Goal: Book appointment/travel/reservation

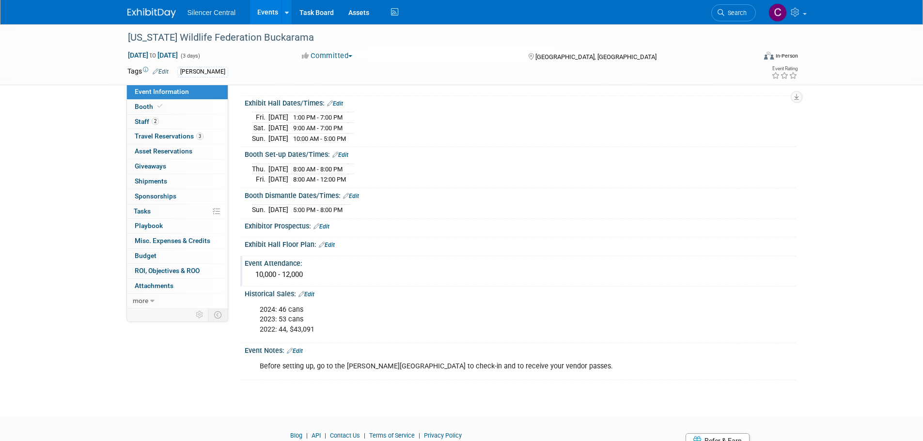
scroll to position [97, 0]
click at [144, 13] on img at bounding box center [151, 13] width 48 height 10
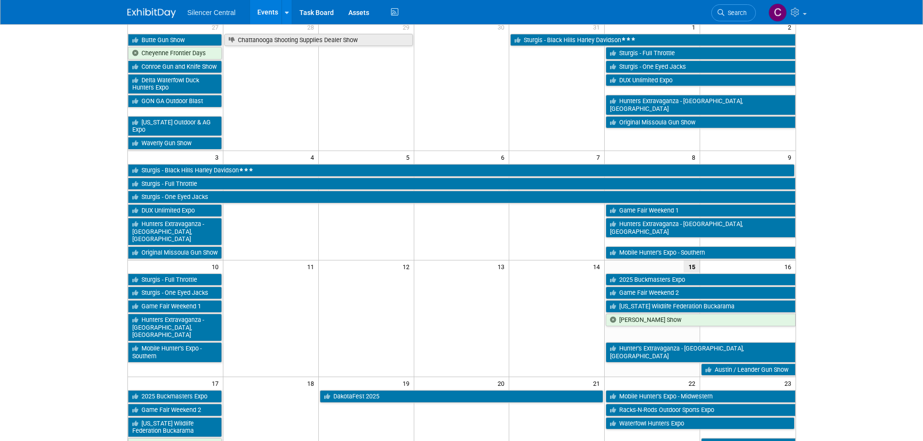
scroll to position [97, 0]
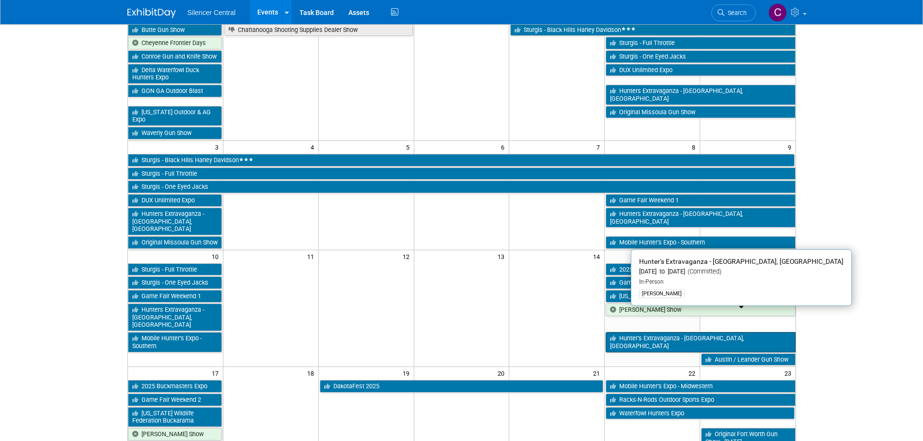
click at [643, 332] on link "Hunter’s Extravaganza - San Antonio, TX" at bounding box center [700, 342] width 189 height 20
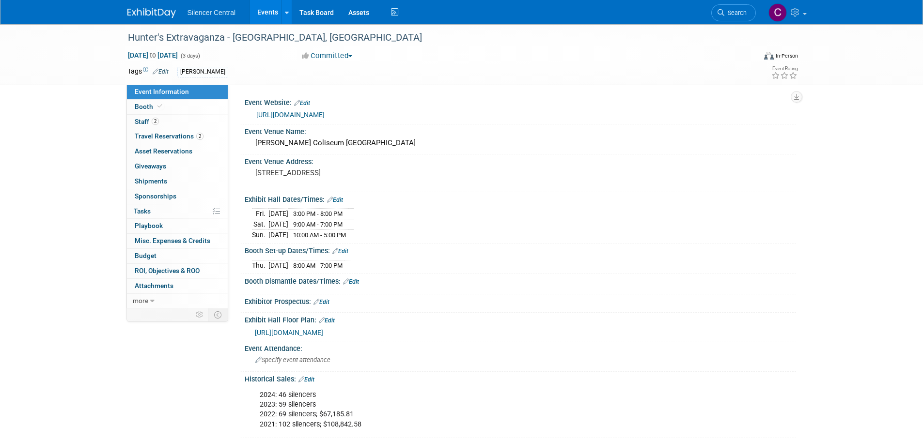
click at [148, 11] on img at bounding box center [151, 13] width 48 height 10
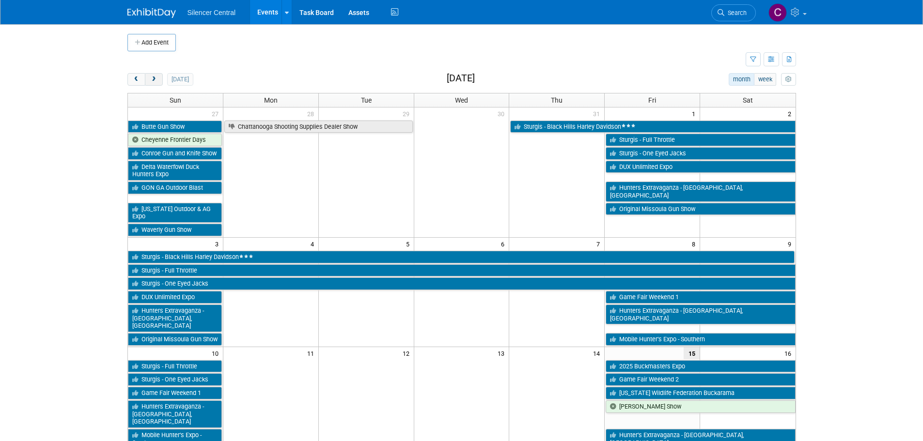
click at [155, 80] on span "next" at bounding box center [153, 80] width 7 height 6
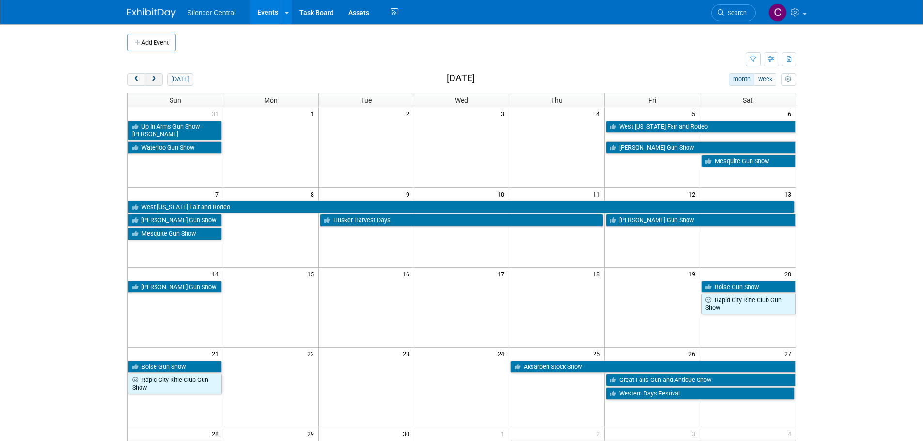
click at [154, 81] on span "next" at bounding box center [153, 80] width 7 height 6
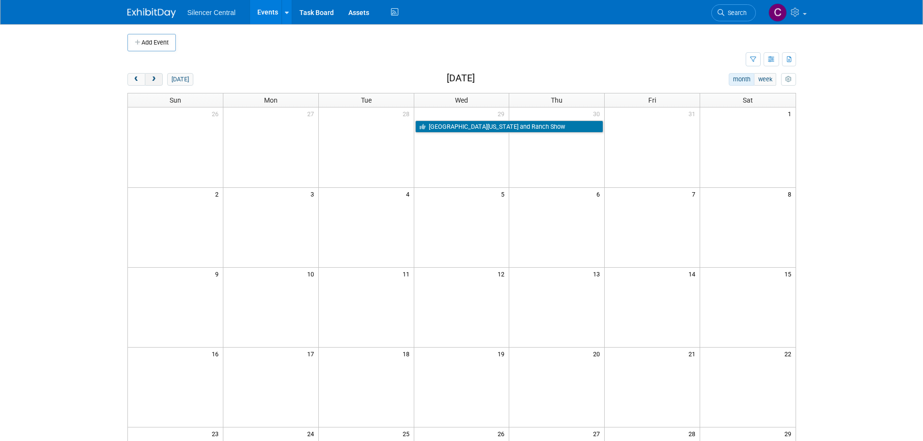
click at [153, 81] on span "next" at bounding box center [153, 80] width 7 height 6
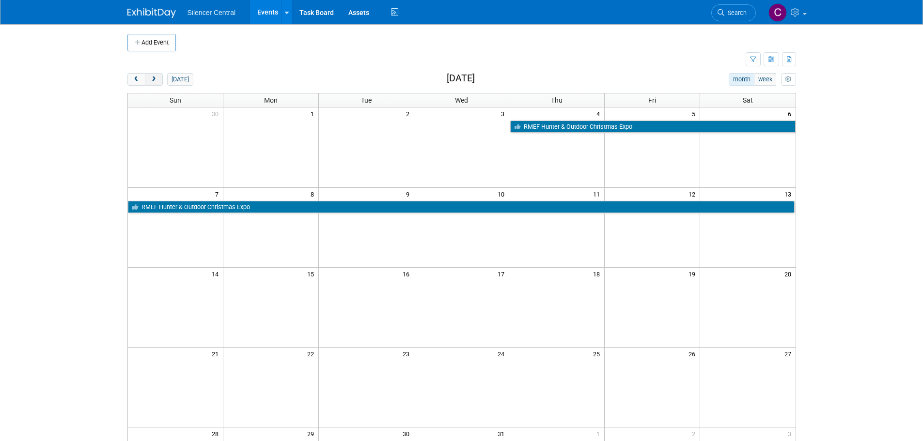
click at [153, 81] on span "next" at bounding box center [153, 80] width 7 height 6
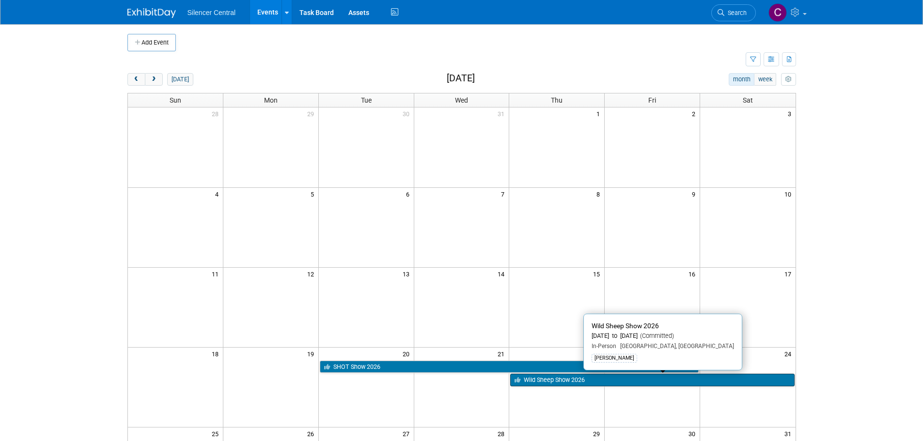
click at [551, 385] on link "Wild Sheep Show 2026" at bounding box center [652, 380] width 284 height 13
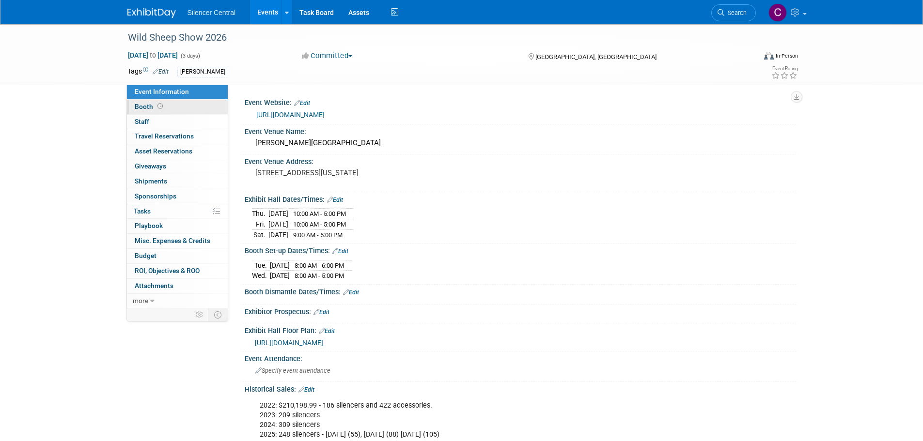
click at [172, 108] on link "Booth" at bounding box center [177, 107] width 101 height 15
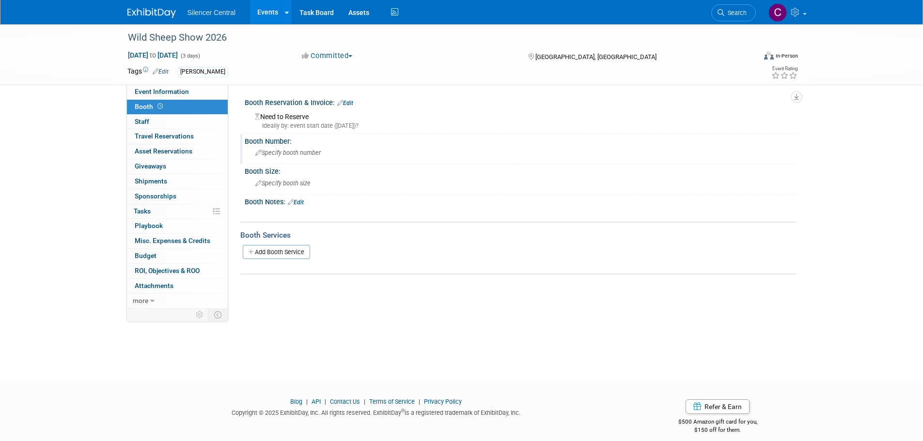
click at [287, 152] on span "Specify booth number" at bounding box center [287, 152] width 65 height 7
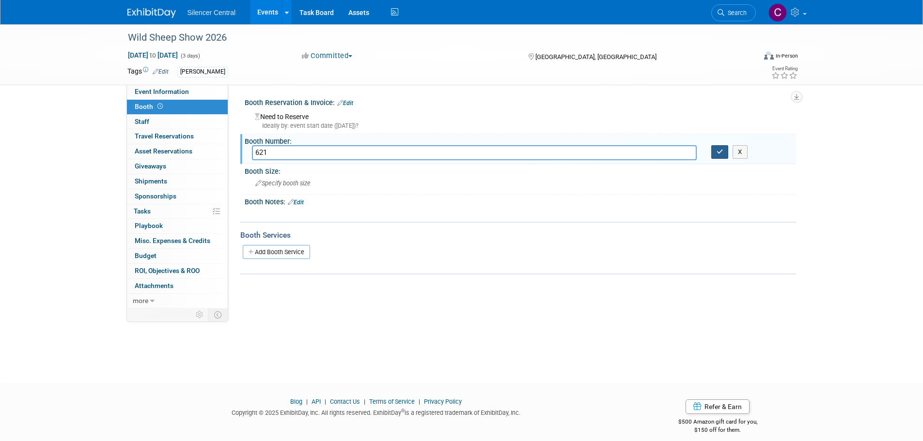
type input "621"
click at [721, 153] on icon "button" at bounding box center [720, 152] width 7 height 6
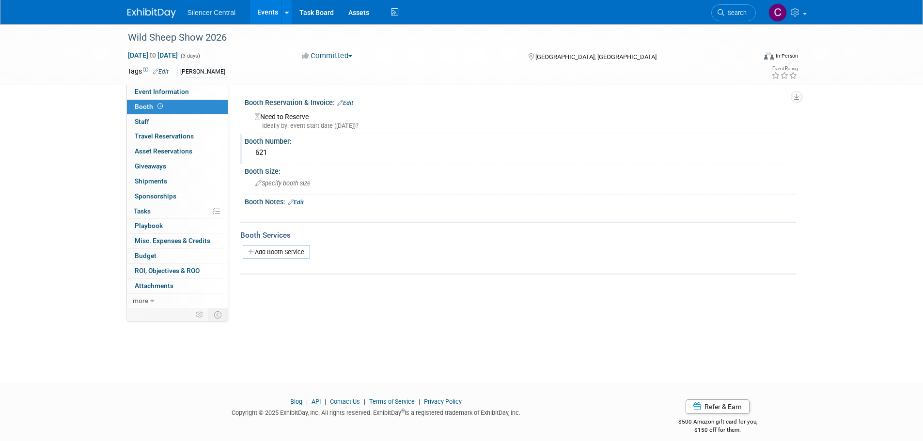
scroll to position [10, 0]
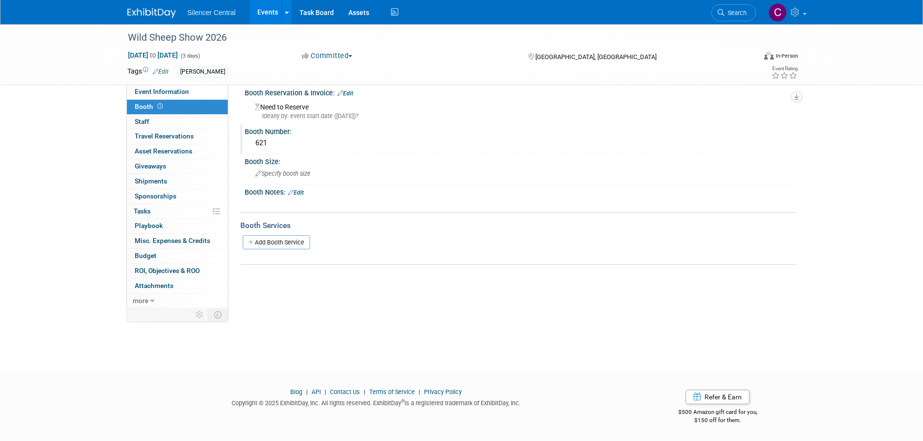
click at [881, 70] on div "Wild Sheep Show 2026 Jan 22, 2026 to Jan 24, 2026 (3 days) Jan 22, 2026 to Jan …" at bounding box center [461, 54] width 923 height 61
click at [150, 10] on img at bounding box center [151, 13] width 48 height 10
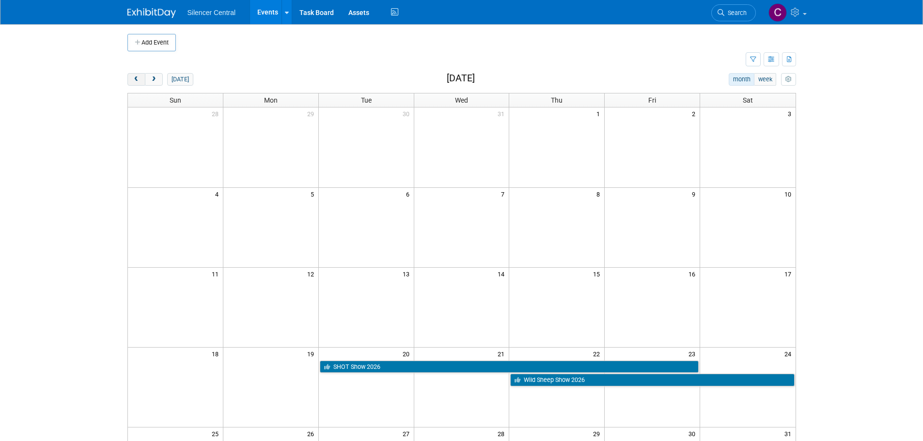
click at [132, 76] on button "prev" at bounding box center [136, 79] width 18 height 13
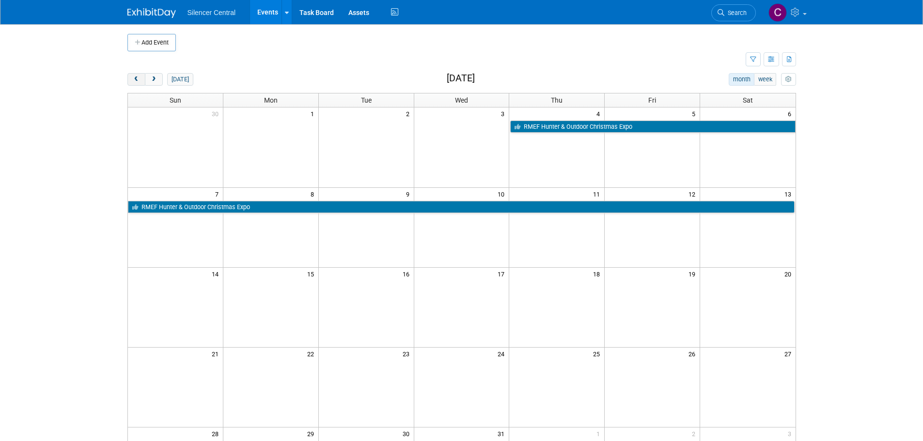
click at [132, 76] on button "prev" at bounding box center [136, 79] width 18 height 13
click at [132, 77] on button "prev" at bounding box center [136, 79] width 18 height 13
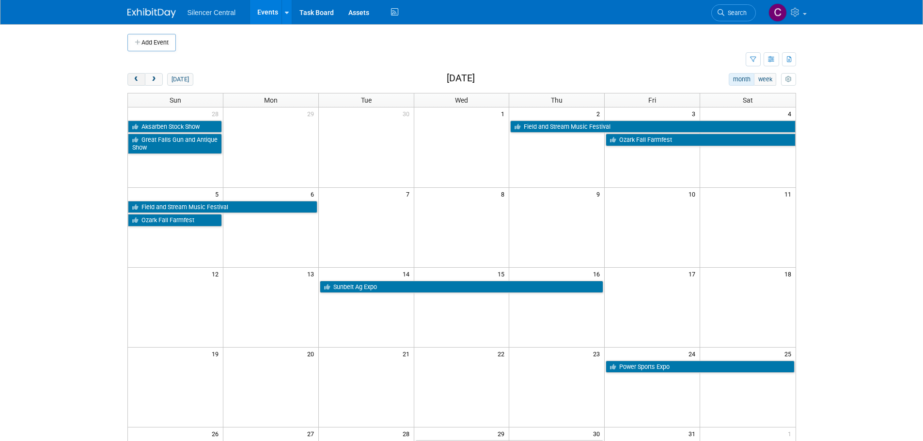
click at [132, 77] on button "prev" at bounding box center [136, 79] width 18 height 13
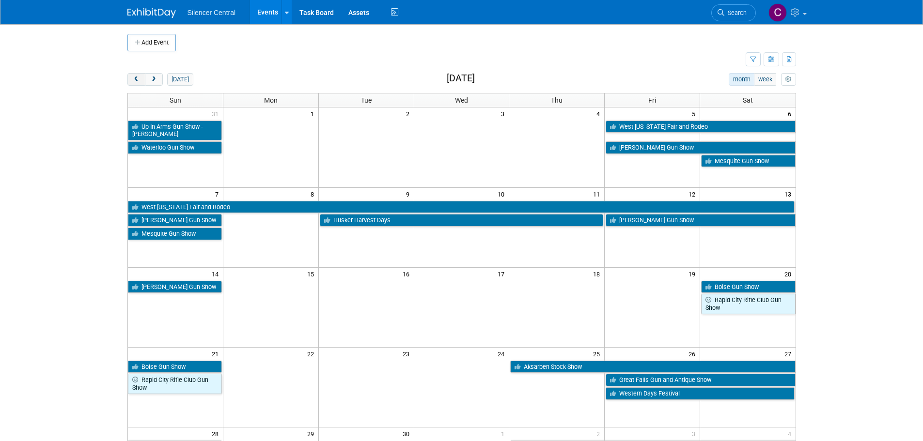
click at [132, 77] on button "prev" at bounding box center [136, 79] width 18 height 13
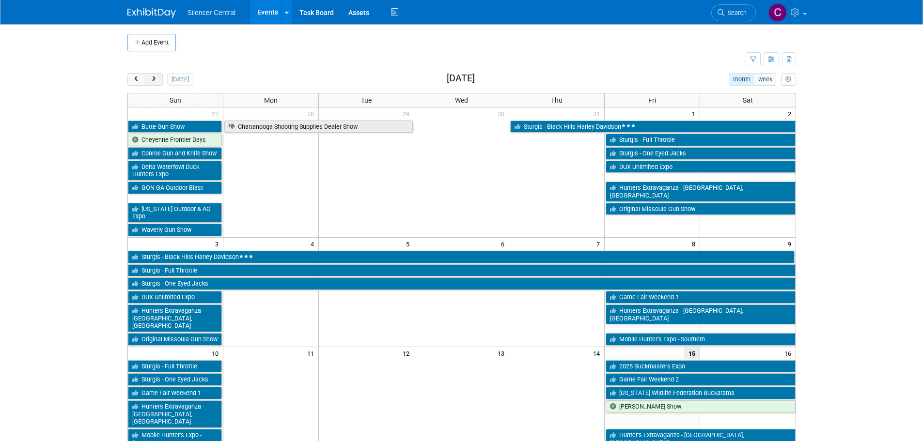
click at [155, 84] on button "next" at bounding box center [154, 79] width 18 height 13
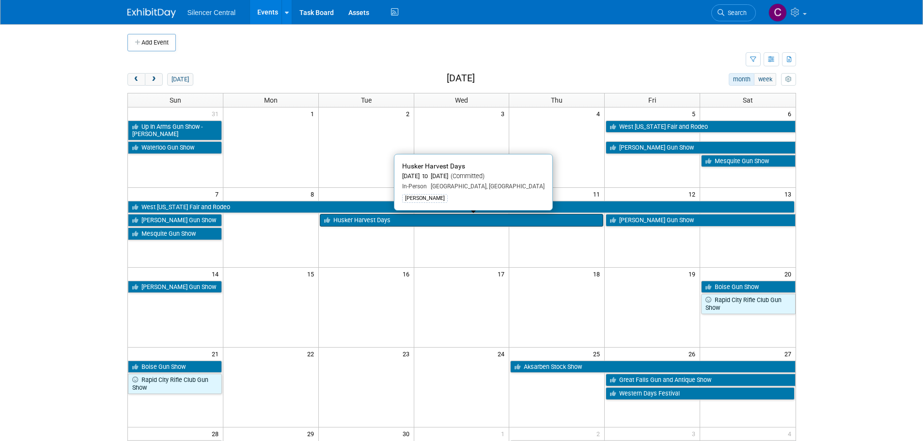
click at [422, 222] on link "Husker Harvest Days" at bounding box center [462, 220] width 284 height 13
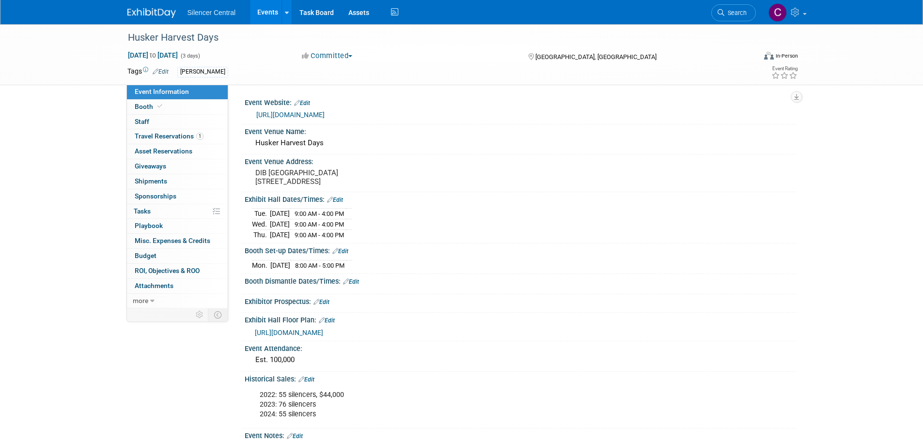
click at [152, 1] on div at bounding box center [157, 9] width 60 height 18
click at [150, 12] on img at bounding box center [151, 13] width 48 height 10
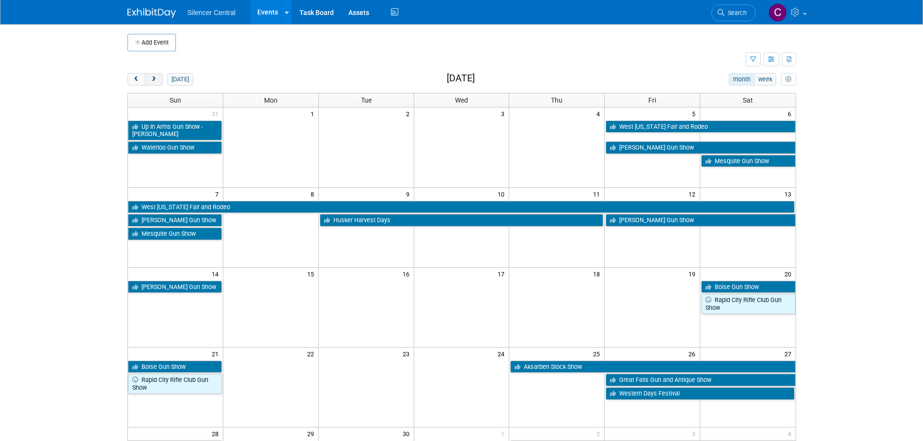
click at [154, 82] on span "next" at bounding box center [153, 80] width 7 height 6
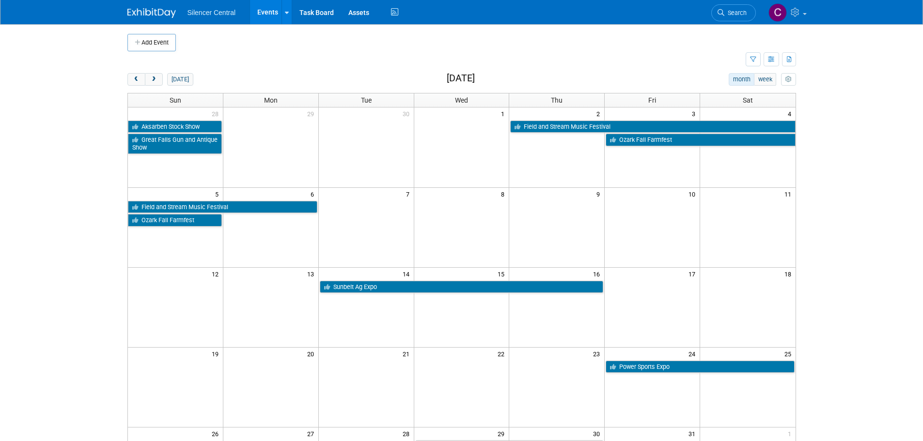
click at [404, 281] on td "Sunbelt Ag Expo" at bounding box center [461, 287] width 286 height 14
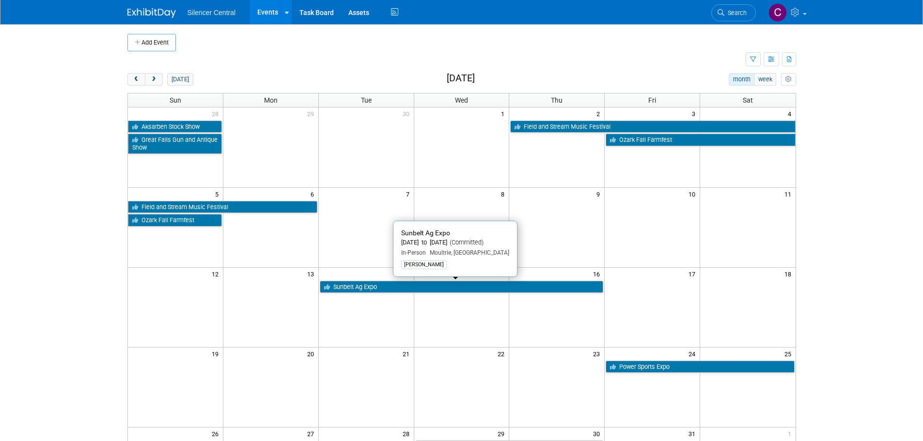
click at [404, 287] on link "Sunbelt Ag Expo" at bounding box center [462, 287] width 284 height 13
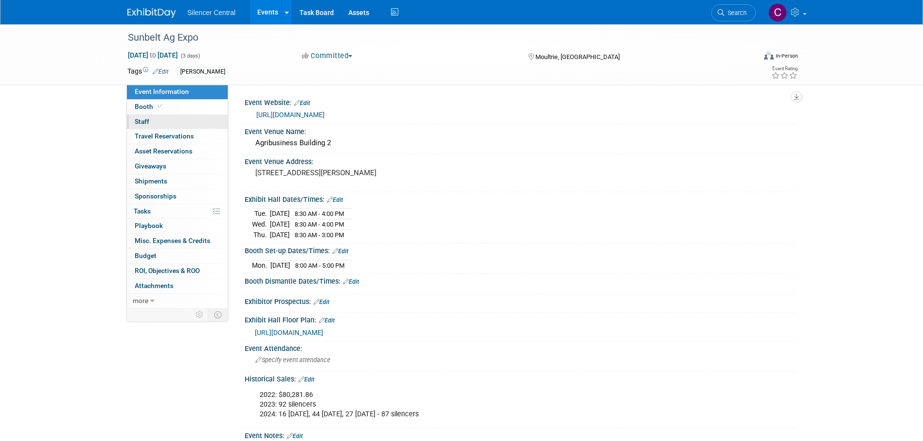
click at [178, 115] on link "0 Staff 0" at bounding box center [177, 122] width 101 height 15
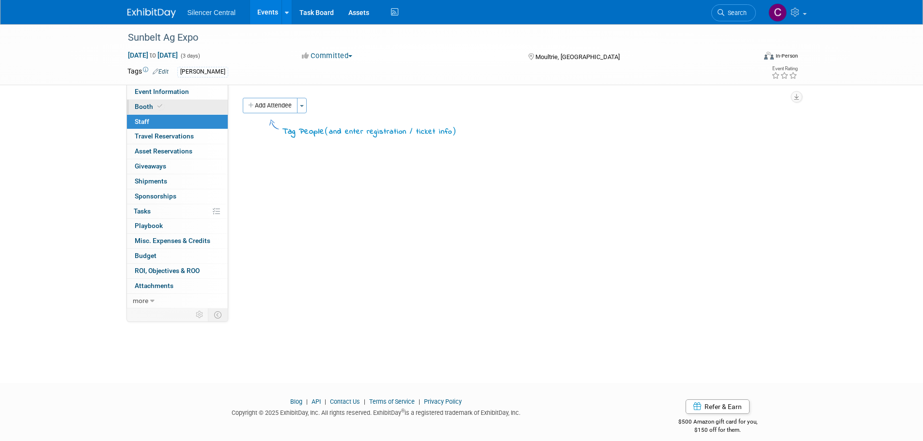
click at [179, 108] on link "Booth" at bounding box center [177, 107] width 101 height 15
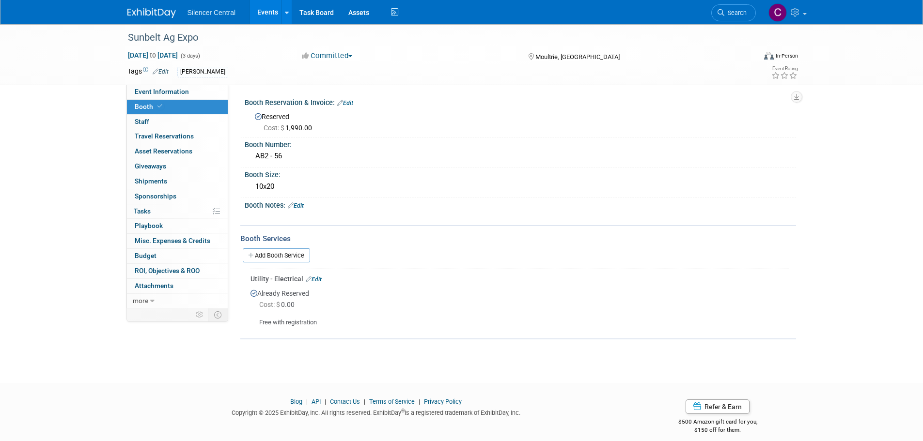
click at [152, 12] on img at bounding box center [151, 13] width 48 height 10
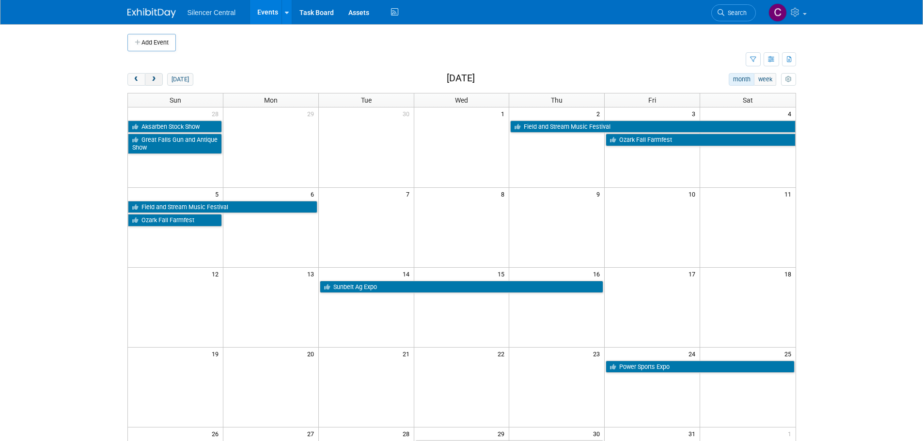
click at [158, 82] on button "next" at bounding box center [154, 79] width 18 height 13
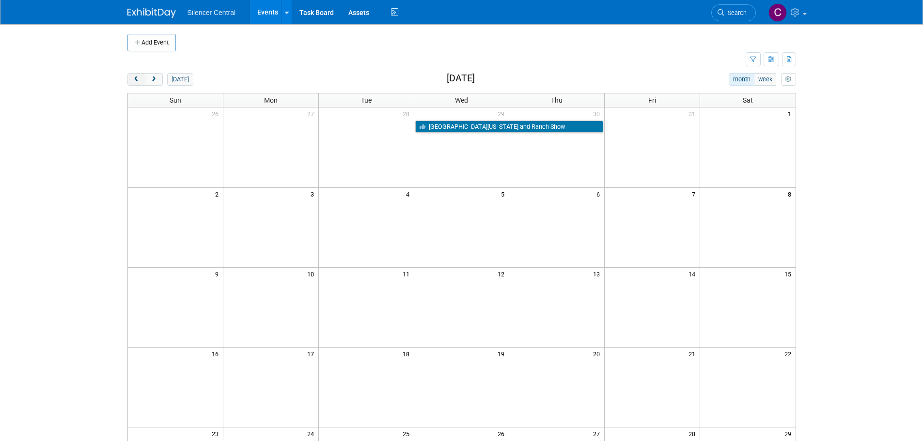
click at [133, 79] on span "prev" at bounding box center [136, 80] width 7 height 6
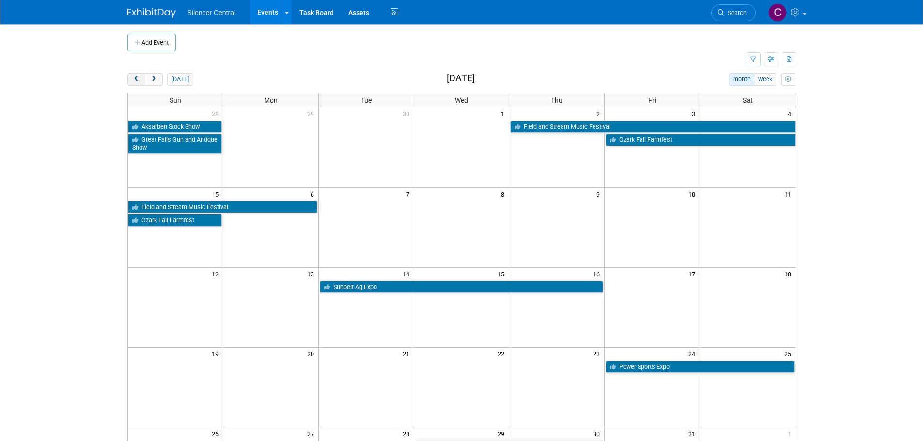
click at [133, 79] on span "prev" at bounding box center [136, 80] width 7 height 6
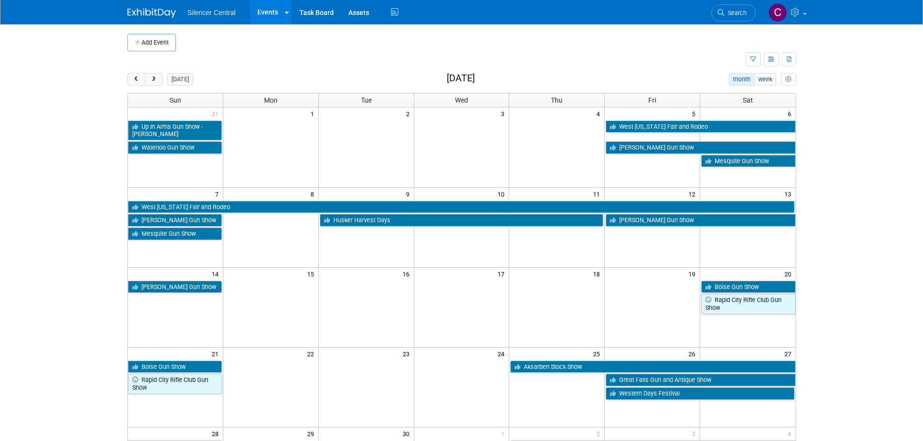
click at [133, 82] on span "prev" at bounding box center [136, 80] width 7 height 6
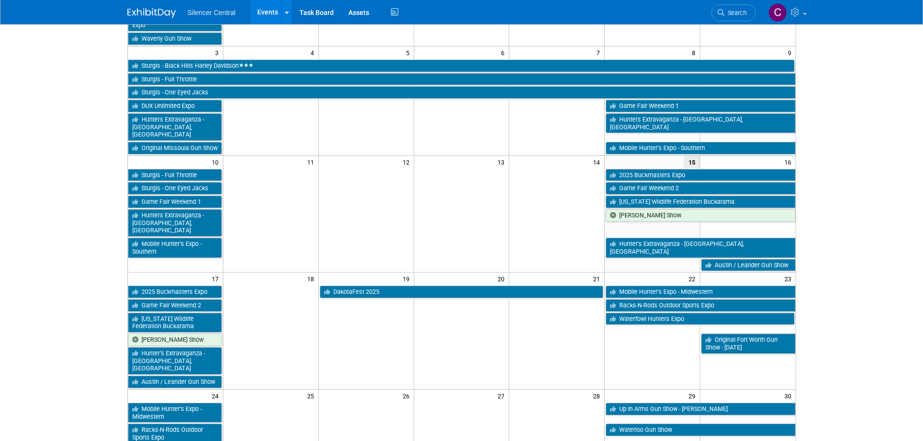
scroll to position [242, 0]
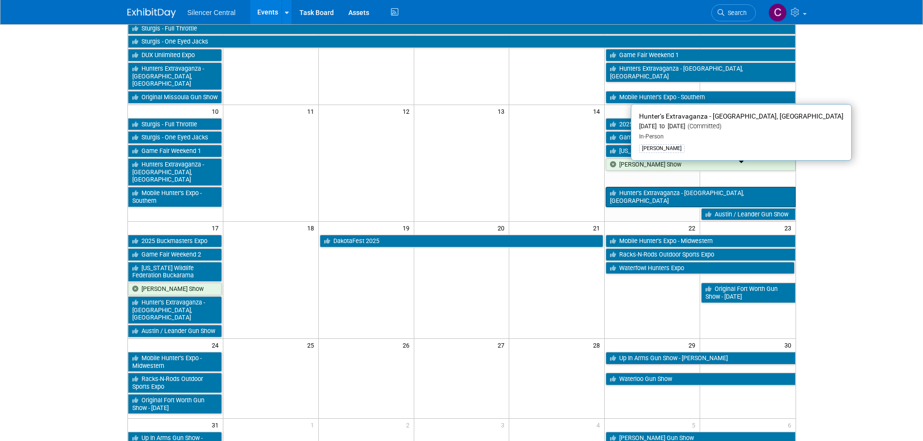
click at [653, 187] on link "Hunter’s Extravaganza - [GEOGRAPHIC_DATA], [GEOGRAPHIC_DATA]" at bounding box center [700, 197] width 189 height 20
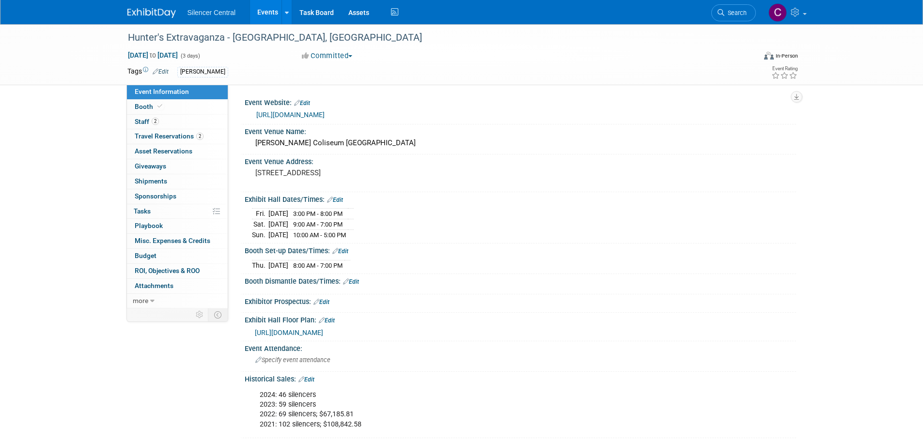
click at [157, 9] on img at bounding box center [151, 13] width 48 height 10
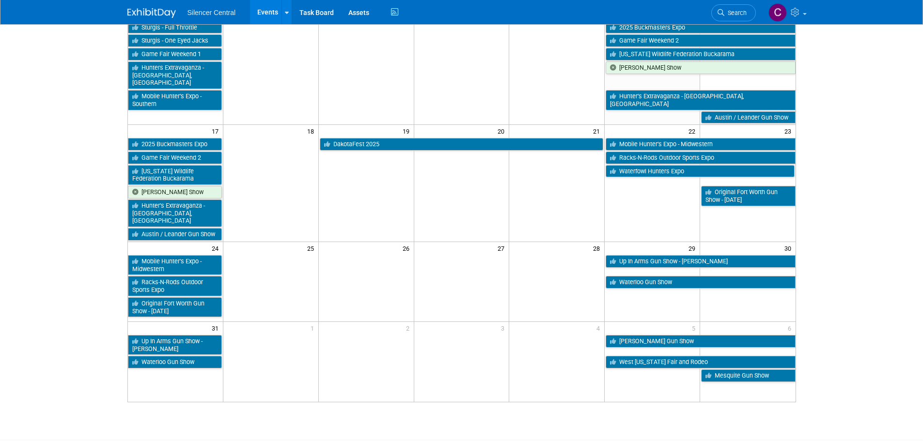
scroll to position [242, 0]
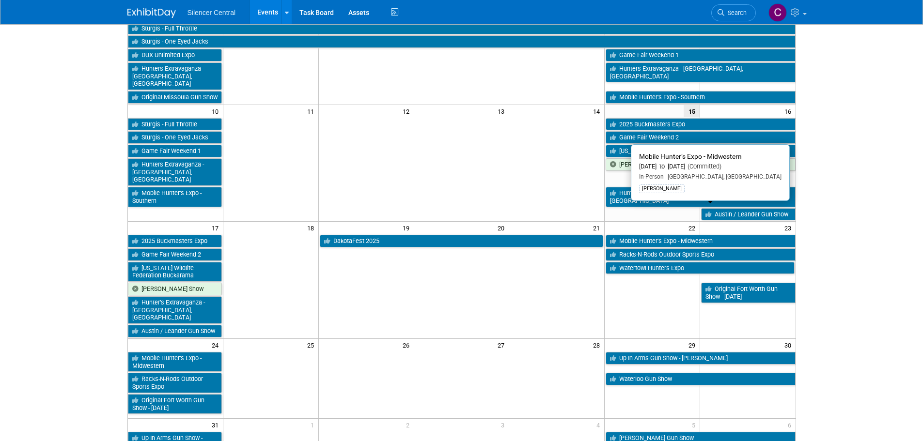
drag, startPoint x: 633, startPoint y: 208, endPoint x: 619, endPoint y: 211, distance: 14.3
click at [633, 235] on link "Mobile Hunter’s Expo - Midwestern" at bounding box center [700, 241] width 189 height 13
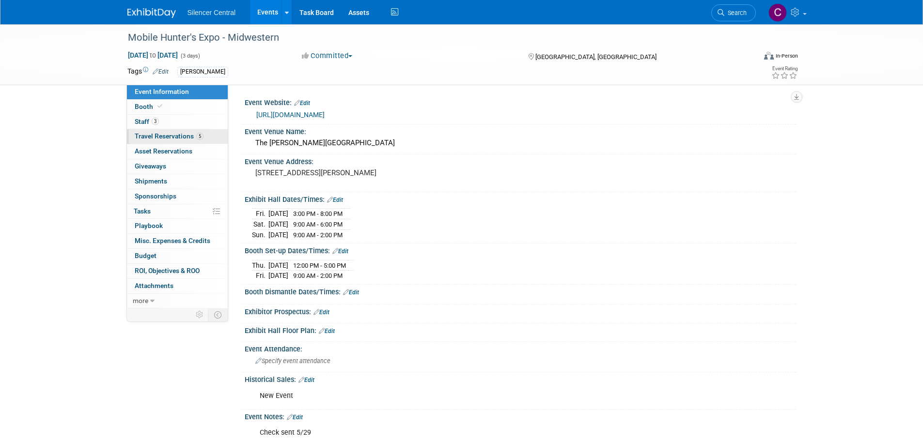
click at [143, 130] on link "5 Travel Reservations 5" at bounding box center [177, 136] width 101 height 15
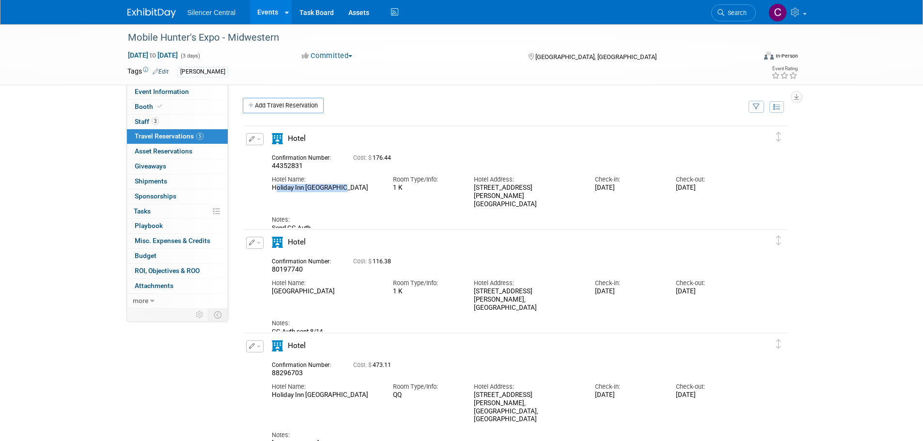
drag, startPoint x: 340, startPoint y: 190, endPoint x: 267, endPoint y: 196, distance: 72.4
click at [267, 196] on div "Hotel Name: Holiday Inn Wilmington Room Type/Info: 1 K" at bounding box center [508, 190] width 486 height 38
copy div "Holiday Inn Wilmington"
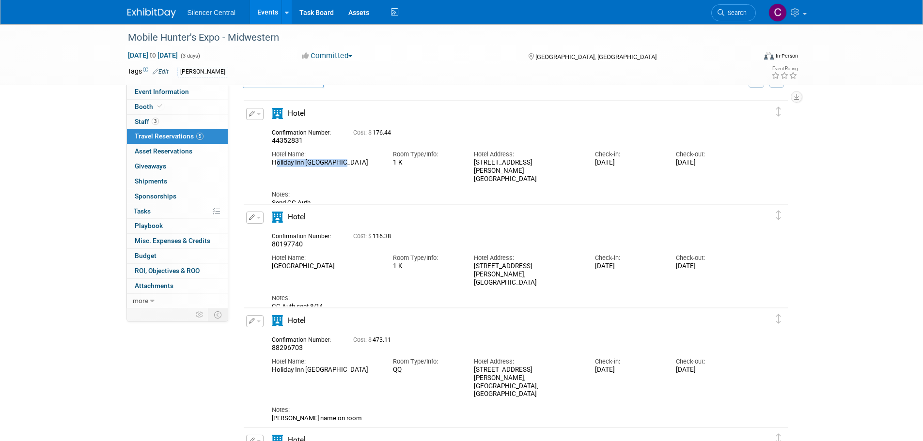
scroll to position [48, 0]
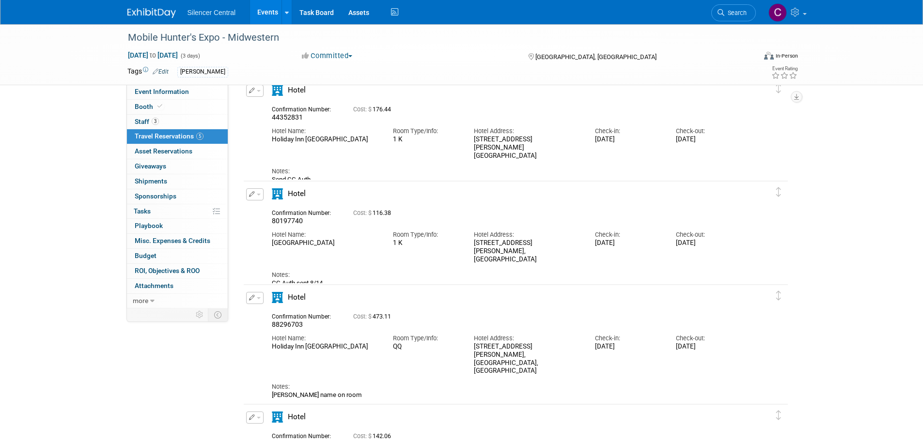
click at [342, 167] on div "Notes:" at bounding box center [507, 171] width 471 height 9
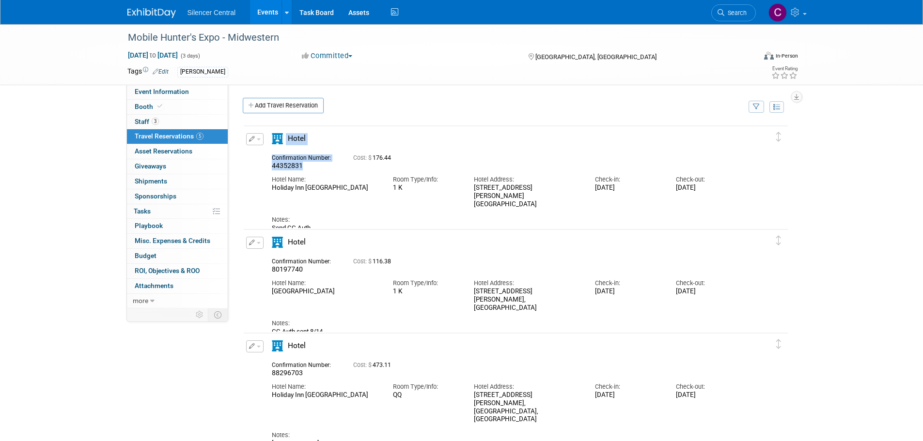
drag, startPoint x: 303, startPoint y: 163, endPoint x: 244, endPoint y: 166, distance: 58.7
click at [244, 166] on div "Edit Reservation 44352831" at bounding box center [509, 182] width 530 height 99
click at [408, 198] on div "Hotel Name: Holiday Inn Wilmington Room Type/Info: 1 K" at bounding box center [508, 190] width 486 height 38
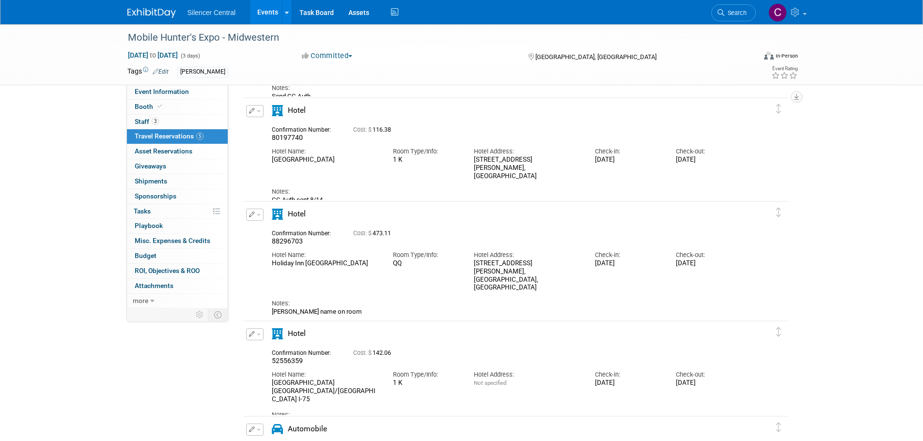
scroll to position [292, 0]
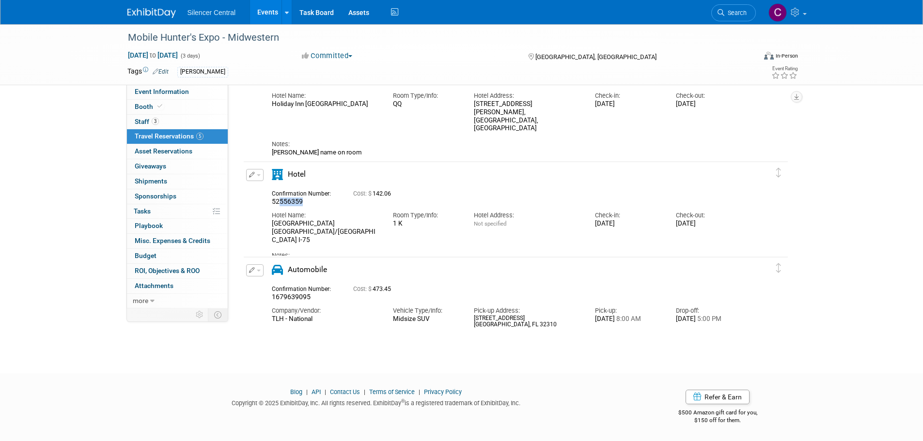
drag, startPoint x: 311, startPoint y: 202, endPoint x: 280, endPoint y: 202, distance: 30.5
click at [280, 202] on div "52556359" at bounding box center [305, 202] width 67 height 9
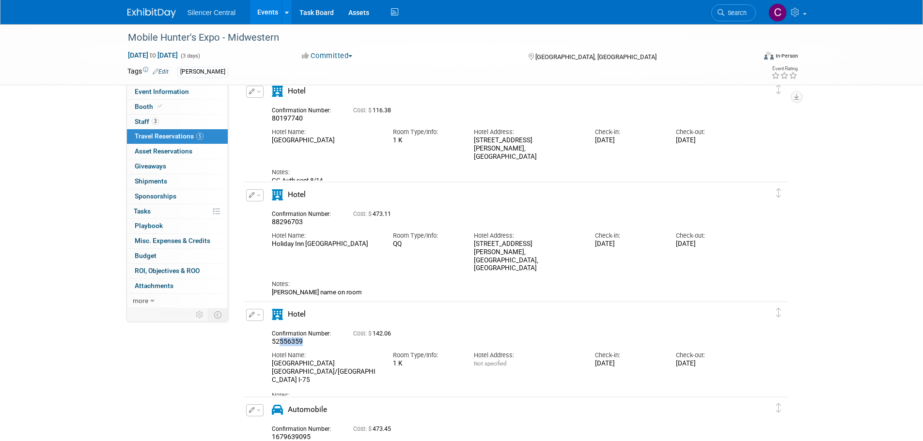
scroll to position [147, 0]
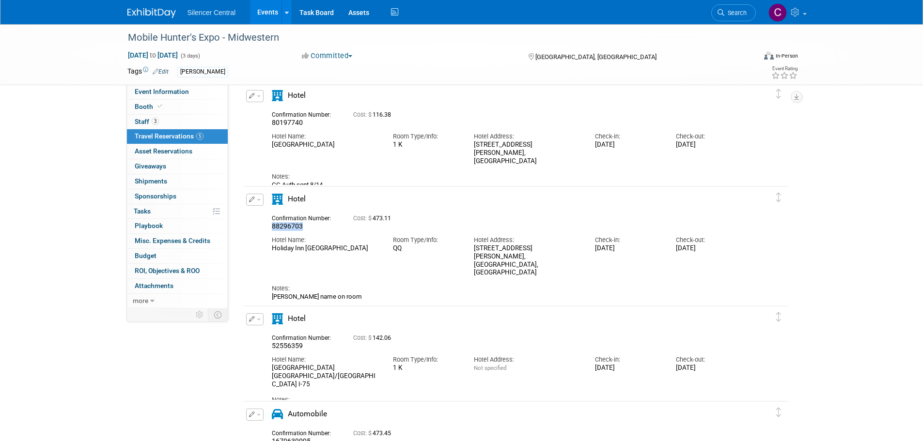
drag, startPoint x: 306, startPoint y: 227, endPoint x: 268, endPoint y: 229, distance: 38.3
click at [268, 229] on div "Confirmation Number: 88296703" at bounding box center [305, 221] width 81 height 19
copy span "88296703"
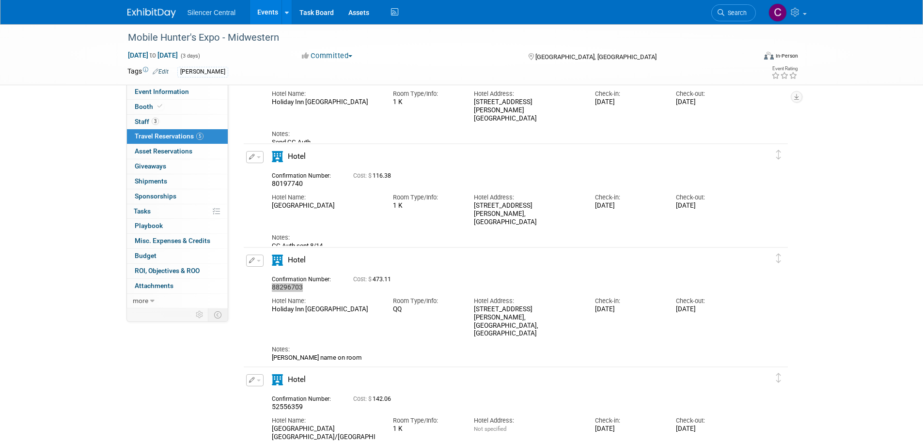
scroll to position [0, 0]
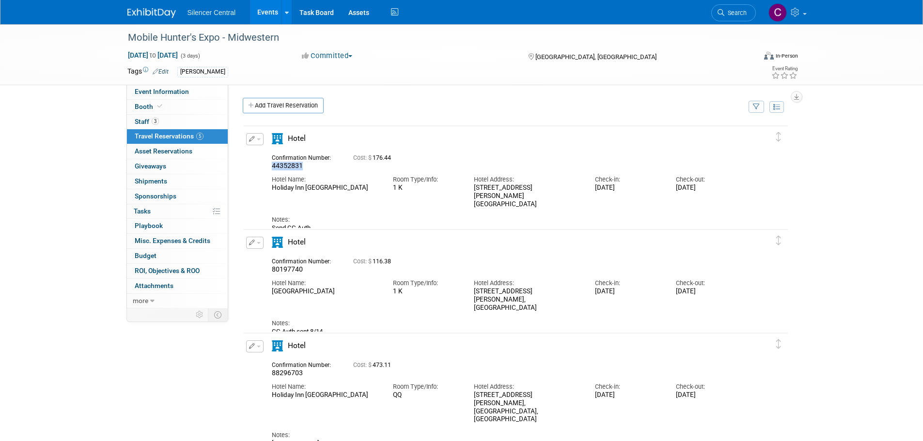
drag, startPoint x: 303, startPoint y: 170, endPoint x: 266, endPoint y: 169, distance: 37.3
click at [266, 169] on div "Confirmation Number: 44352831" at bounding box center [305, 161] width 81 height 19
copy span "44352831"
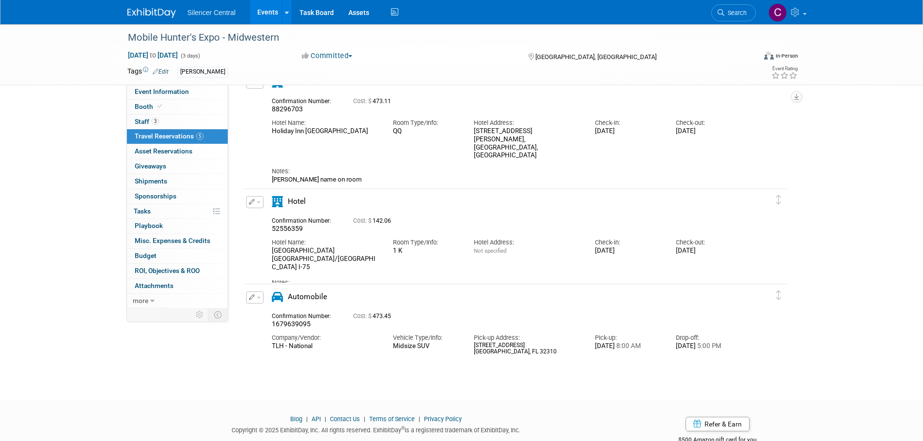
scroll to position [242, 0]
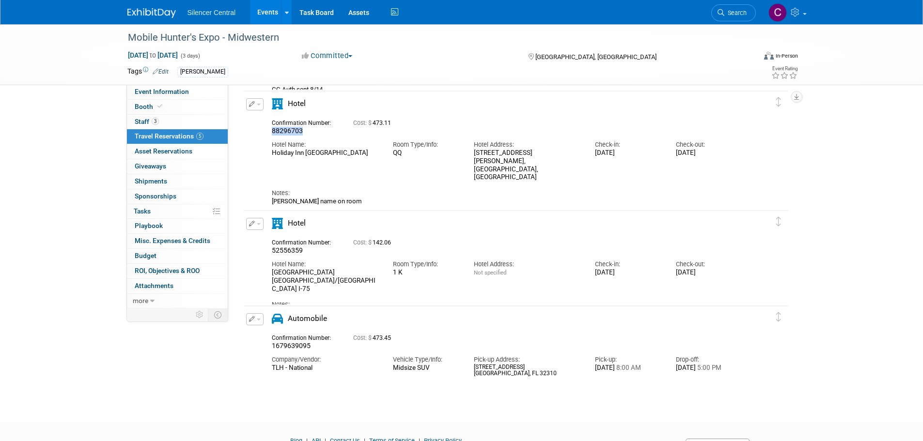
drag, startPoint x: 307, startPoint y: 130, endPoint x: 257, endPoint y: 133, distance: 50.0
click at [257, 133] on div "Edit Reservation 88296703" at bounding box center [509, 159] width 530 height 123
copy span "88296703"
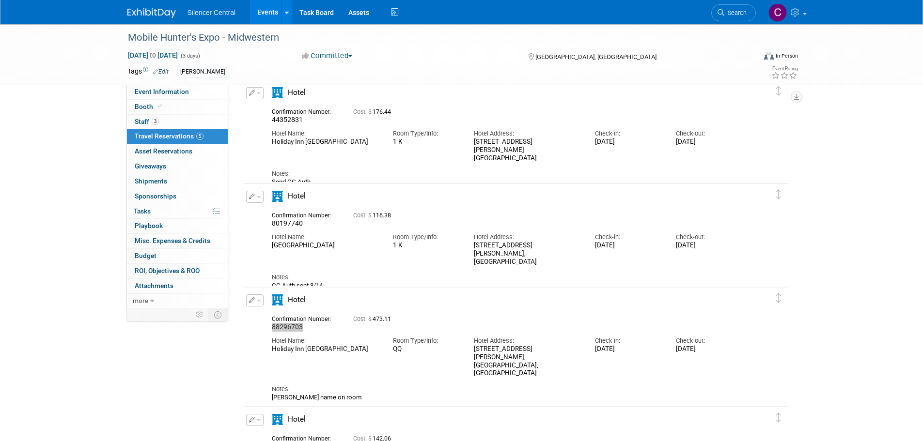
scroll to position [0, 0]
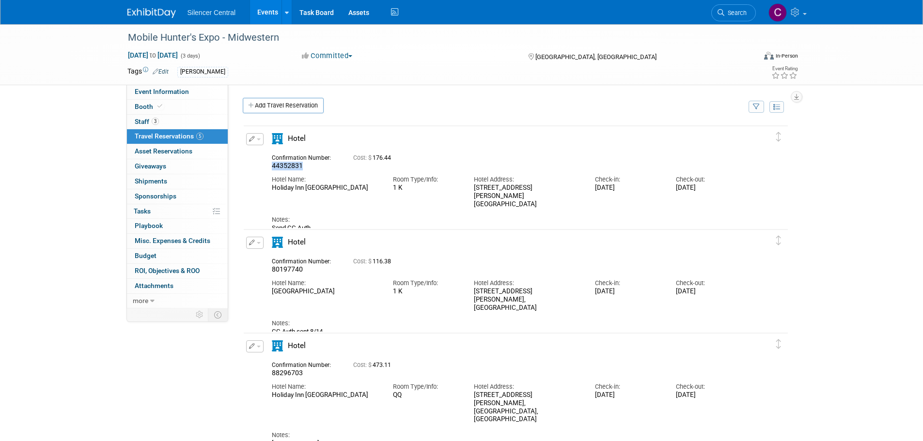
drag, startPoint x: 301, startPoint y: 168, endPoint x: 267, endPoint y: 167, distance: 33.4
click at [267, 167] on div "Confirmation Number: 44352831" at bounding box center [305, 161] width 81 height 19
copy span "44352831"
click at [258, 141] on span "button" at bounding box center [259, 140] width 4 height 2
click at [268, 159] on button "Edit Reservation" at bounding box center [288, 156] width 82 height 14
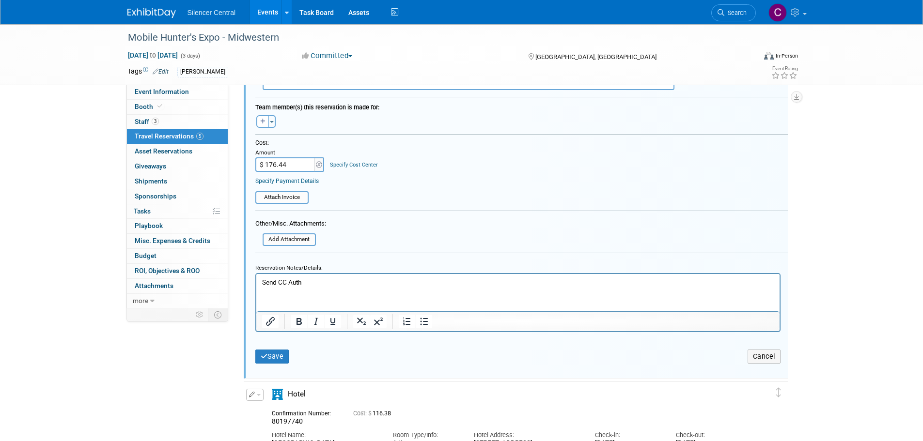
scroll to position [308, 0]
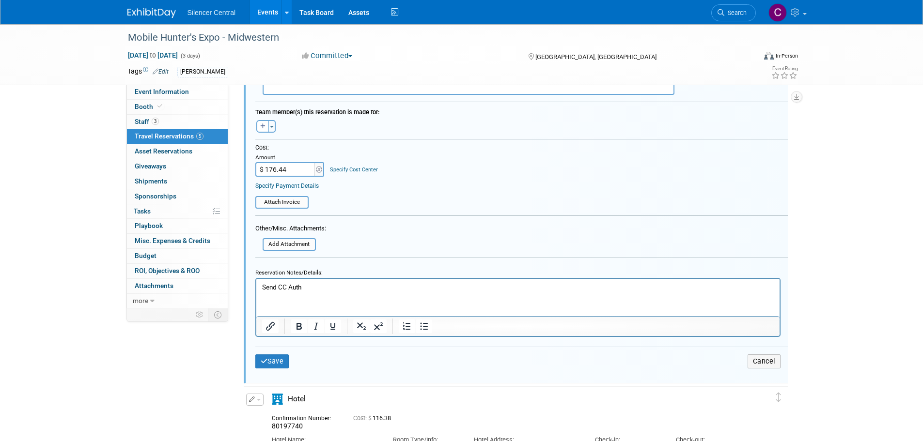
drag, startPoint x: 317, startPoint y: 286, endPoint x: 105, endPoint y: 298, distance: 212.5
click at [256, 292] on html "Send CC Auth" at bounding box center [517, 285] width 523 height 13
drag, startPoint x: 260, startPoint y: 362, endPoint x: 266, endPoint y: 360, distance: 5.9
click at [261, 361] on icon "submit" at bounding box center [264, 361] width 7 height 7
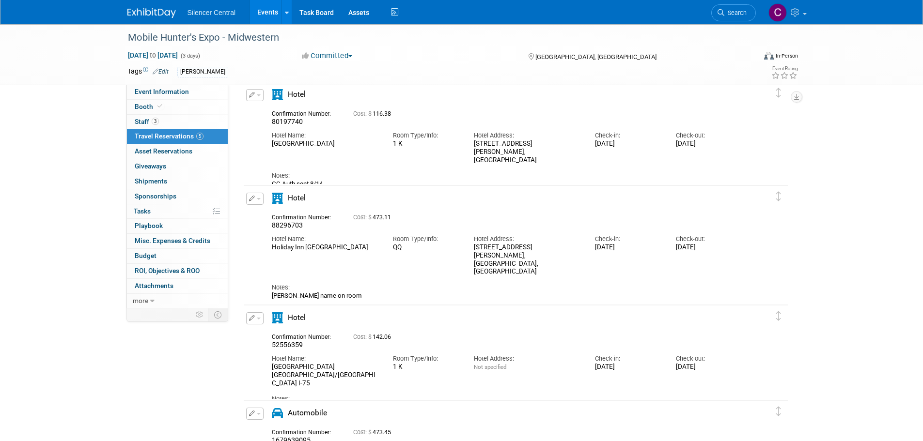
scroll to position [147, 0]
click at [262, 202] on button "button" at bounding box center [254, 200] width 17 height 12
click at [270, 216] on button "Edit Reservation" at bounding box center [288, 217] width 82 height 14
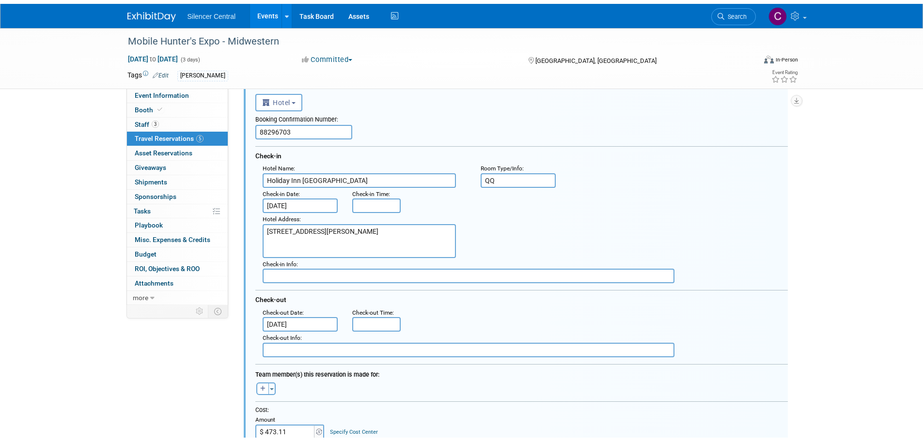
scroll to position [467, 0]
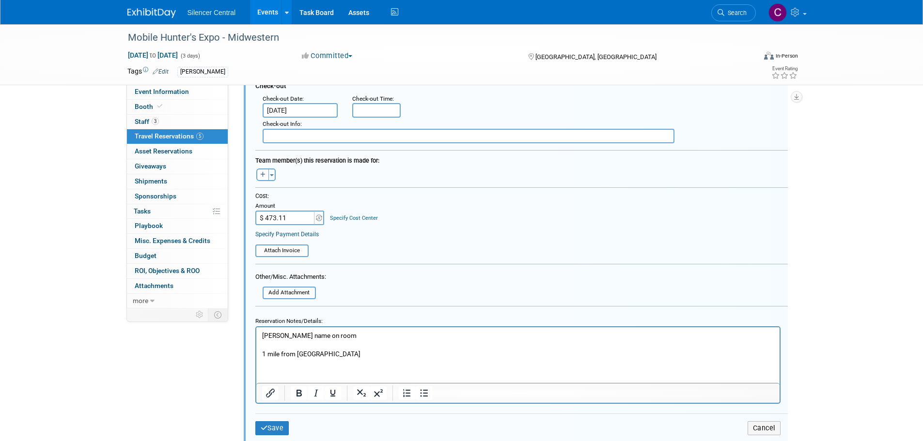
drag, startPoint x: 335, startPoint y: 339, endPoint x: 328, endPoint y: 339, distance: 6.8
click at [328, 339] on p "Chuck name on room 1 mile from convention center" at bounding box center [518, 345] width 512 height 28
click at [271, 359] on html "Chuck name on room 1 mile from convention center" at bounding box center [517, 342] width 523 height 31
click at [277, 359] on html "Chuck name on room 1 mile from convention center" at bounding box center [517, 342] width 523 height 31
click at [358, 357] on p "Chuck name on room 1 mile from convention center" at bounding box center [518, 345] width 512 height 28
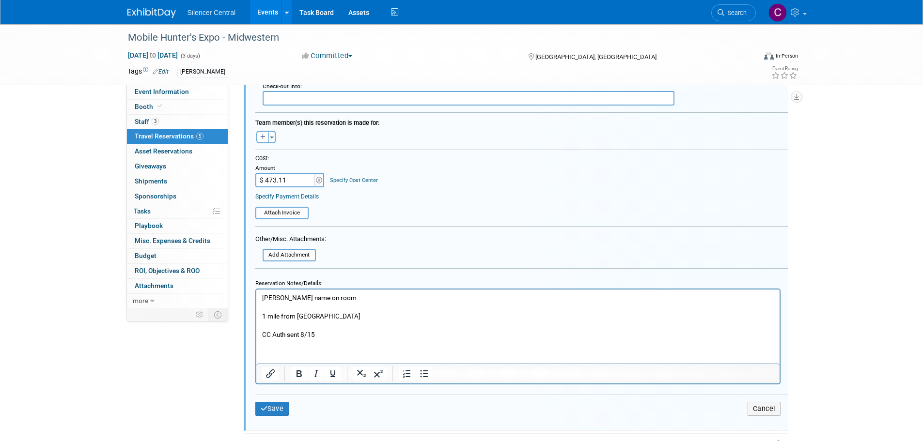
scroll to position [612, 0]
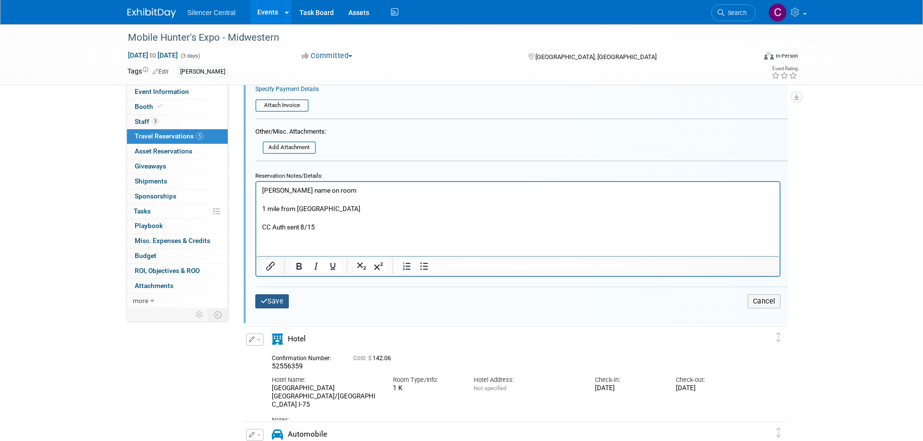
click at [274, 307] on button "Save" at bounding box center [272, 302] width 34 height 14
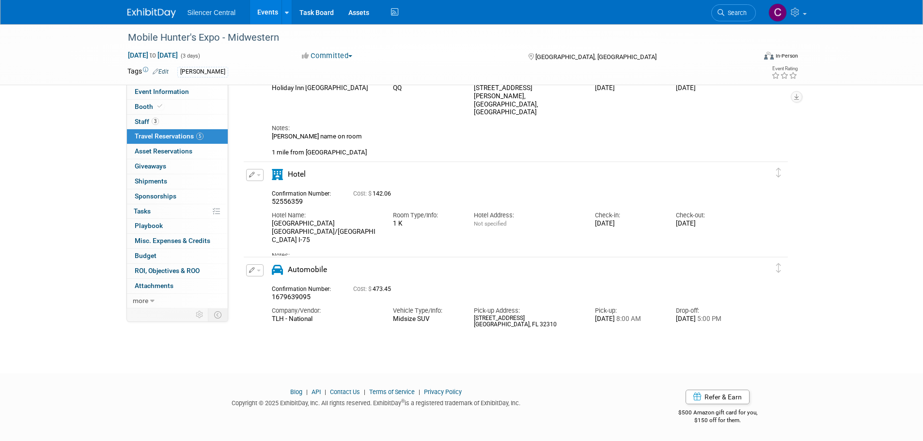
scroll to position [224, 0]
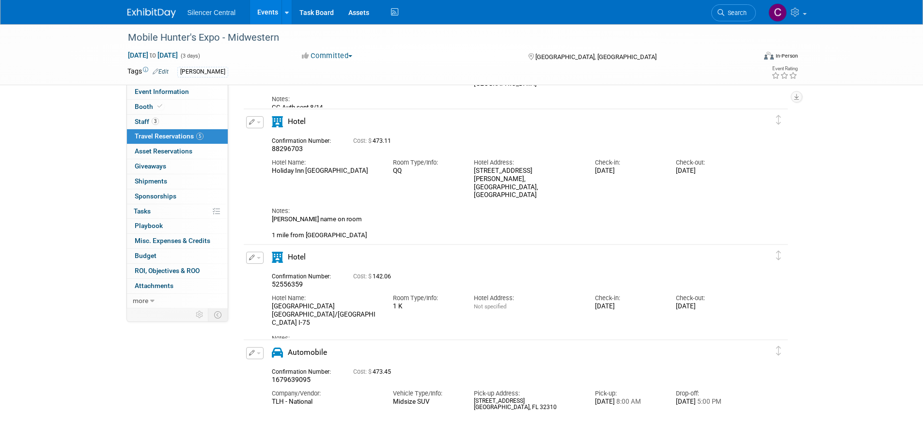
click at [160, 16] on img at bounding box center [151, 13] width 48 height 10
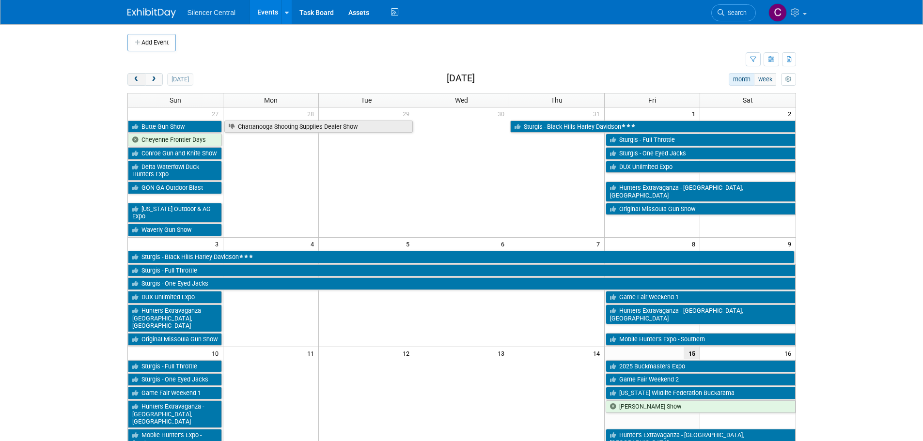
click at [136, 79] on span "prev" at bounding box center [136, 80] width 7 height 6
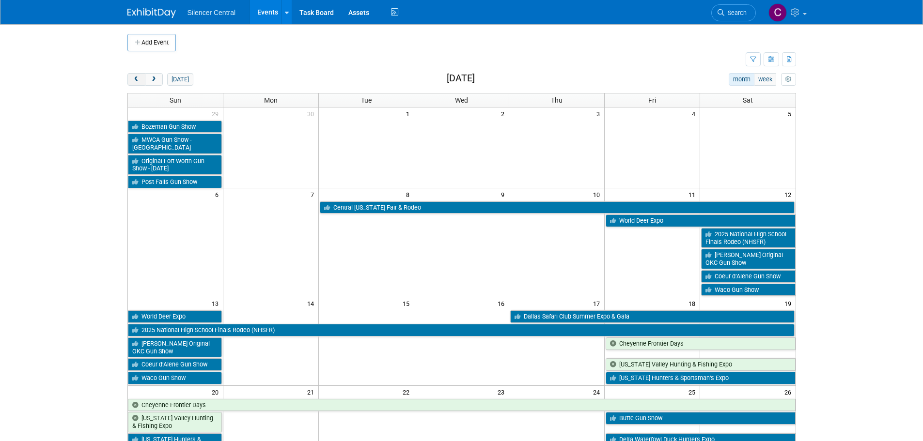
click at [135, 79] on span "prev" at bounding box center [136, 80] width 7 height 6
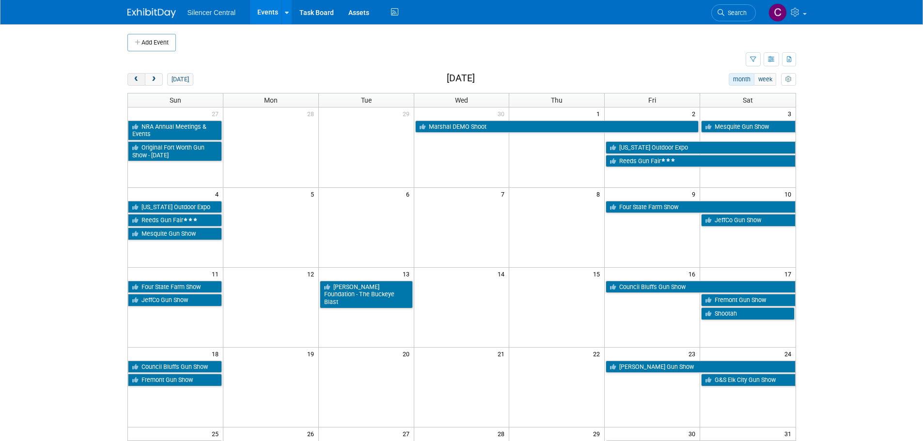
click at [135, 79] on span "prev" at bounding box center [136, 80] width 7 height 6
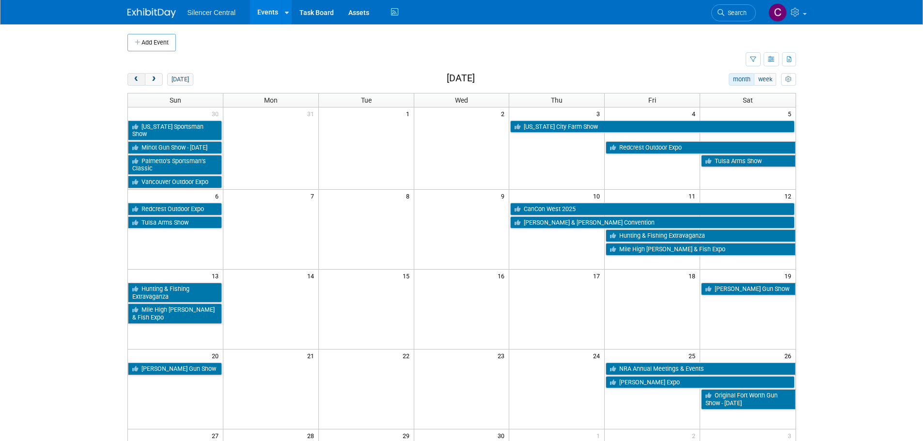
click at [135, 79] on span "prev" at bounding box center [136, 80] width 7 height 6
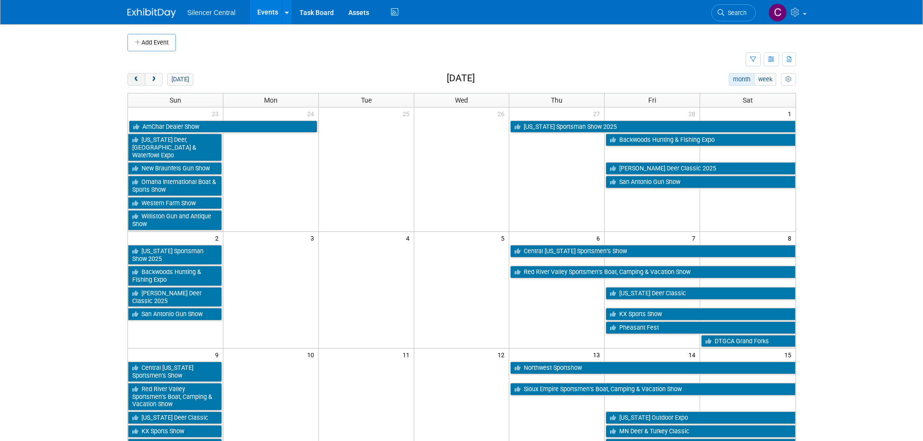
click at [134, 78] on span "prev" at bounding box center [136, 80] width 7 height 6
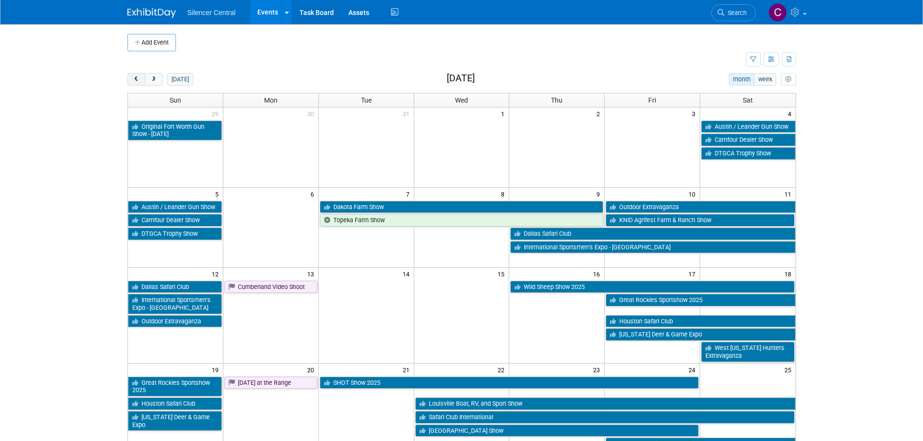
click at [134, 78] on span "prev" at bounding box center [136, 80] width 7 height 6
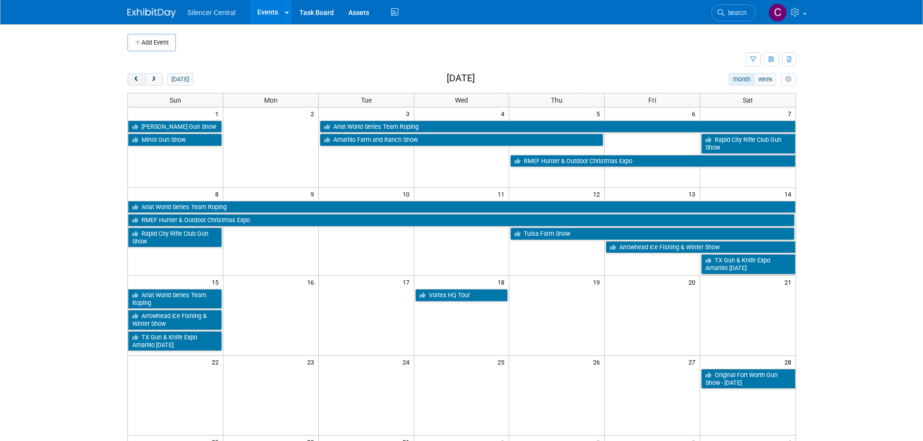
click at [134, 78] on span "prev" at bounding box center [136, 80] width 7 height 6
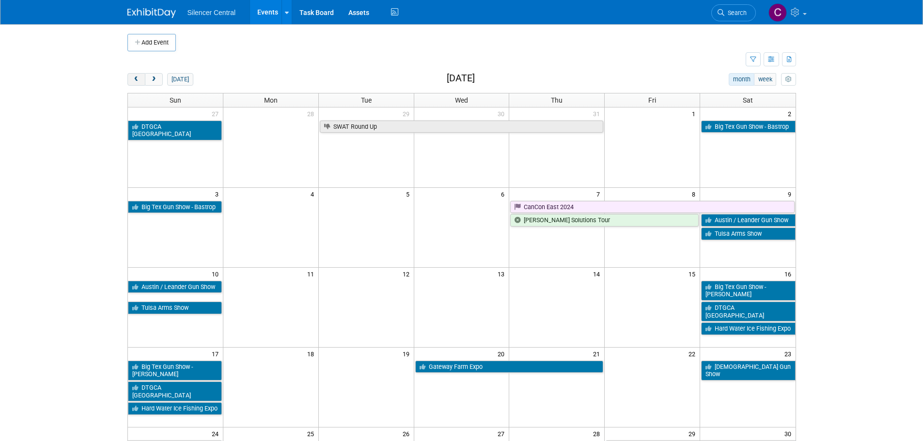
click at [134, 78] on span "prev" at bounding box center [136, 80] width 7 height 6
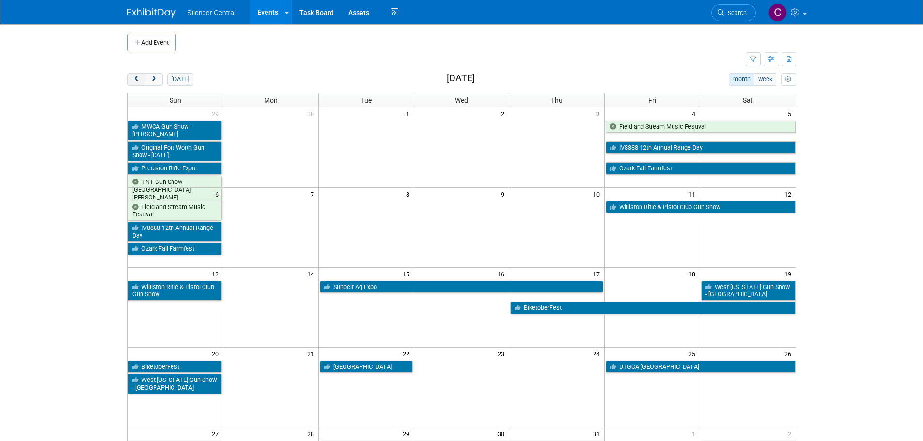
click at [132, 74] on button "prev" at bounding box center [136, 79] width 18 height 13
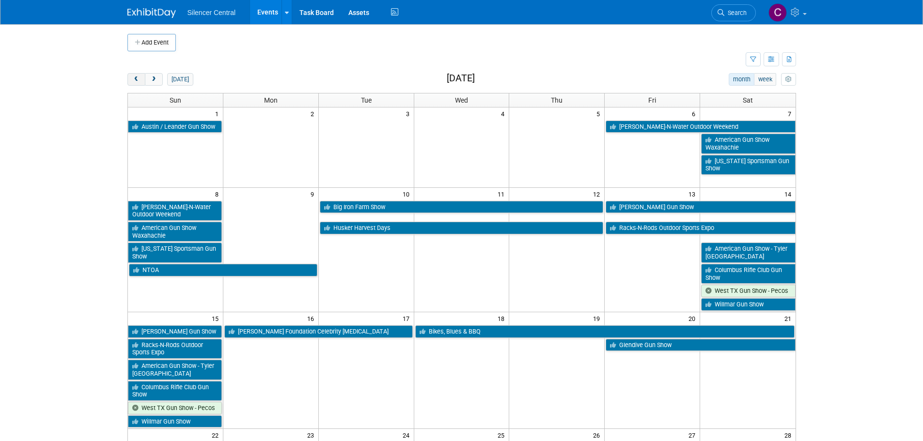
click at [133, 73] on button "prev" at bounding box center [136, 79] width 18 height 13
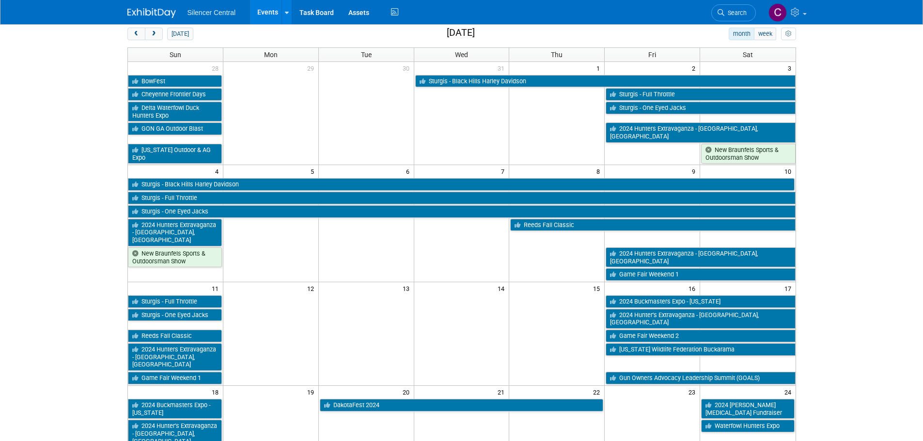
scroll to position [97, 0]
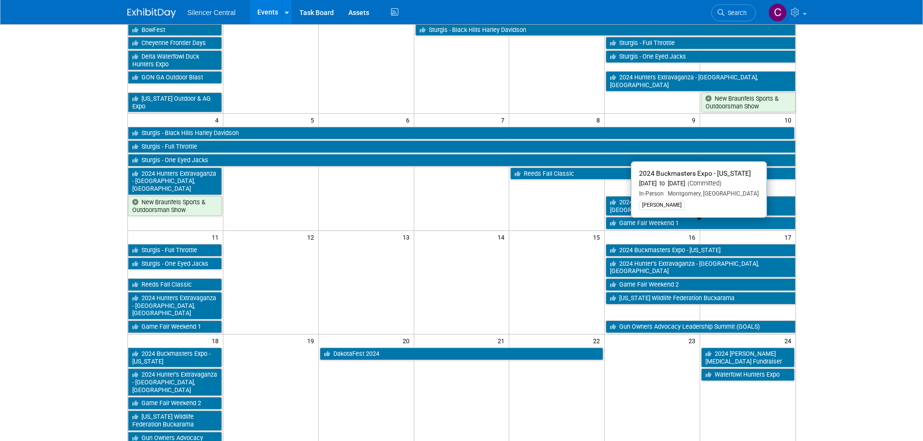
click at [643, 244] on link "2024 Buckmasters Expo - [US_STATE]" at bounding box center [700, 250] width 189 height 13
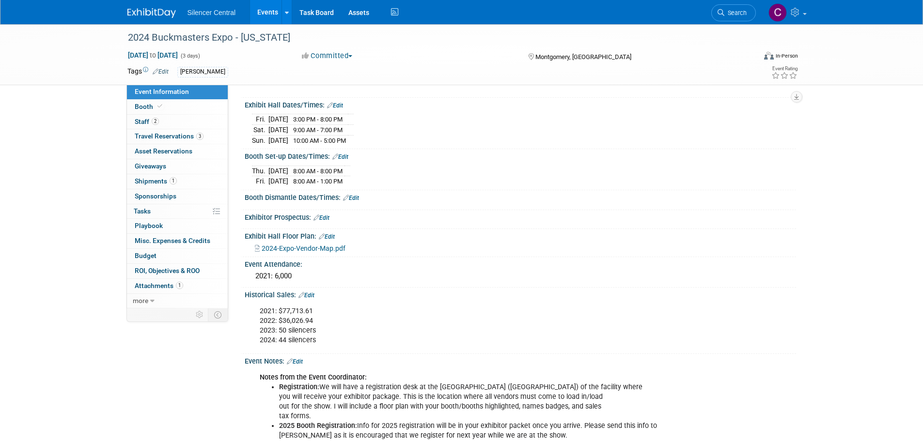
scroll to position [97, 0]
click at [129, 11] on img at bounding box center [151, 13] width 48 height 10
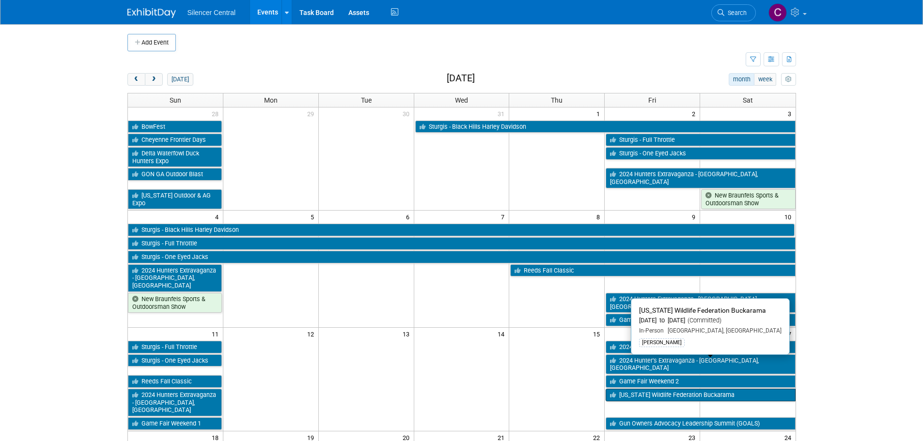
click at [641, 389] on link "[US_STATE] Wildlife Federation Buckarama" at bounding box center [700, 395] width 189 height 13
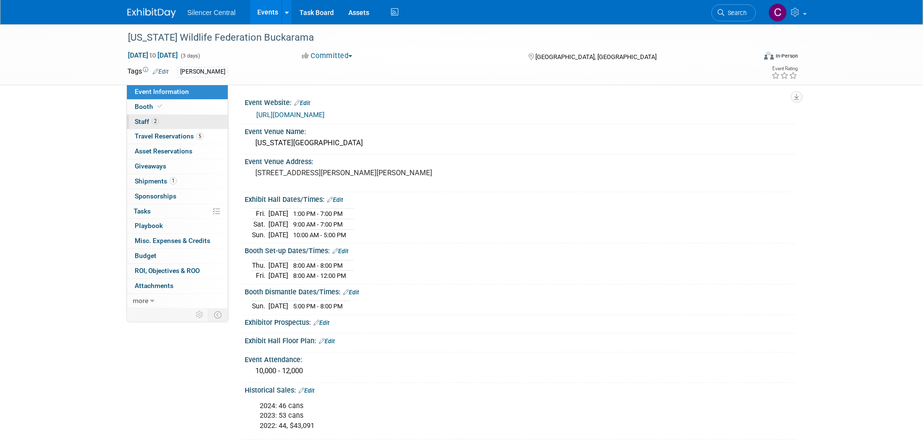
click at [172, 122] on link "2 Staff 2" at bounding box center [177, 122] width 101 height 15
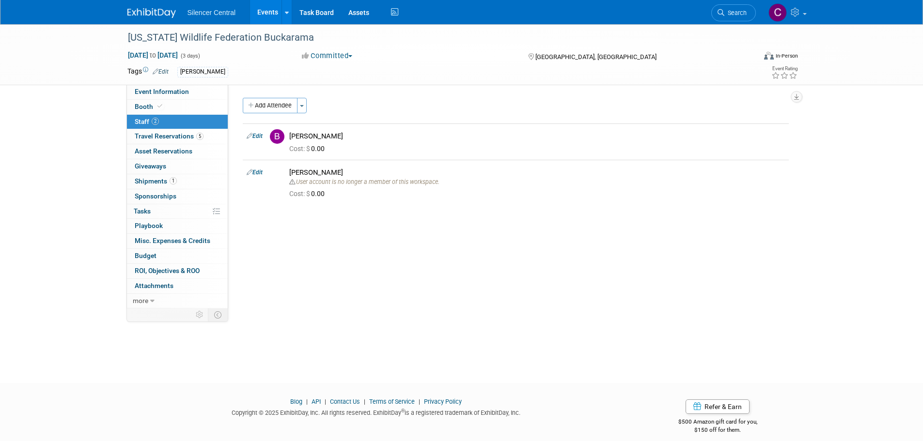
click at [143, 9] on img at bounding box center [151, 13] width 48 height 10
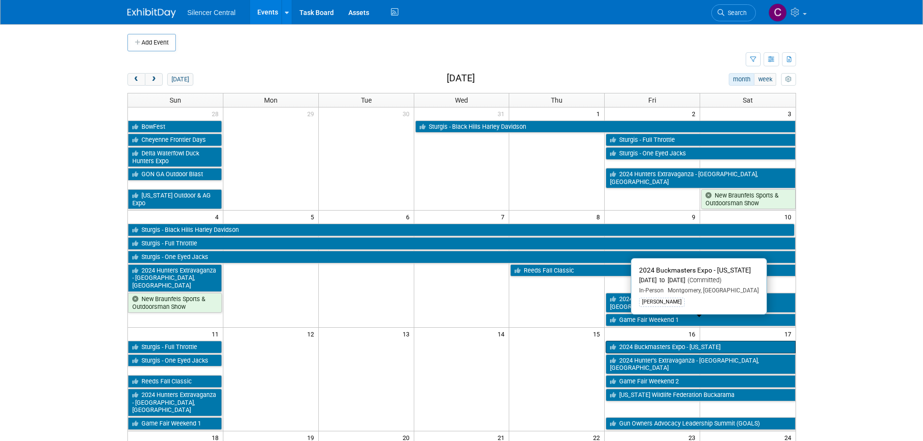
click at [629, 341] on link "2024 Buckmasters Expo - [US_STATE]" at bounding box center [700, 347] width 189 height 13
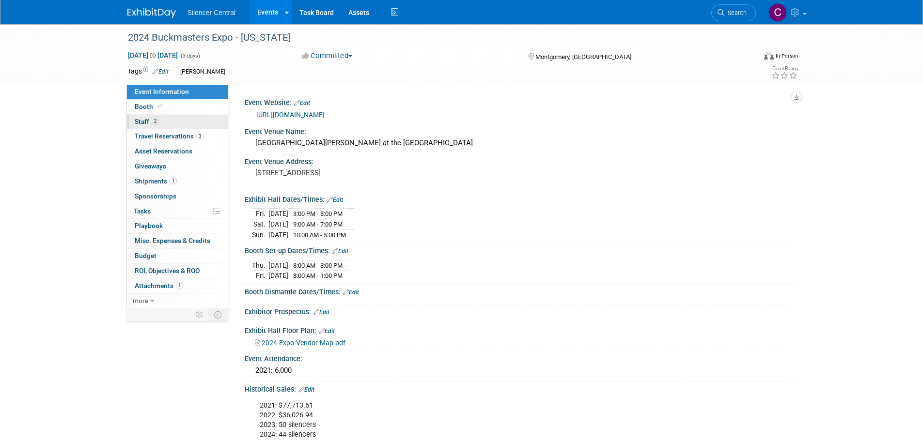
click at [168, 120] on link "2 Staff 2" at bounding box center [177, 122] width 101 height 15
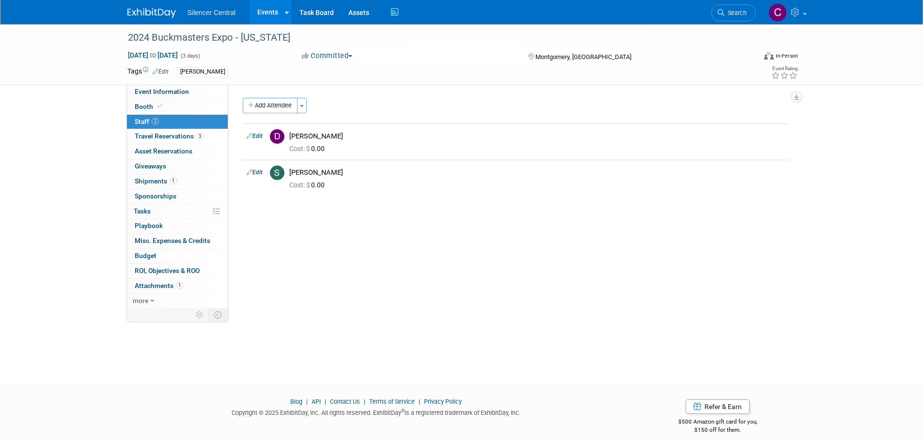
click at [152, 7] on link at bounding box center [157, 8] width 60 height 8
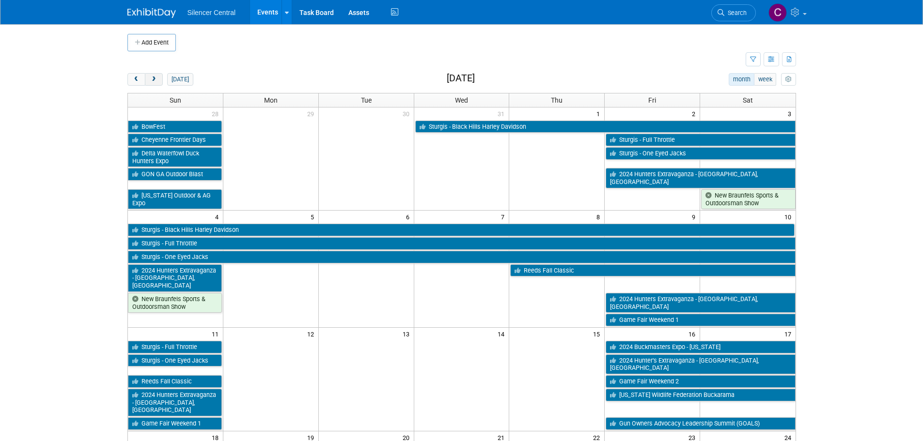
click at [156, 82] on span "next" at bounding box center [153, 80] width 7 height 6
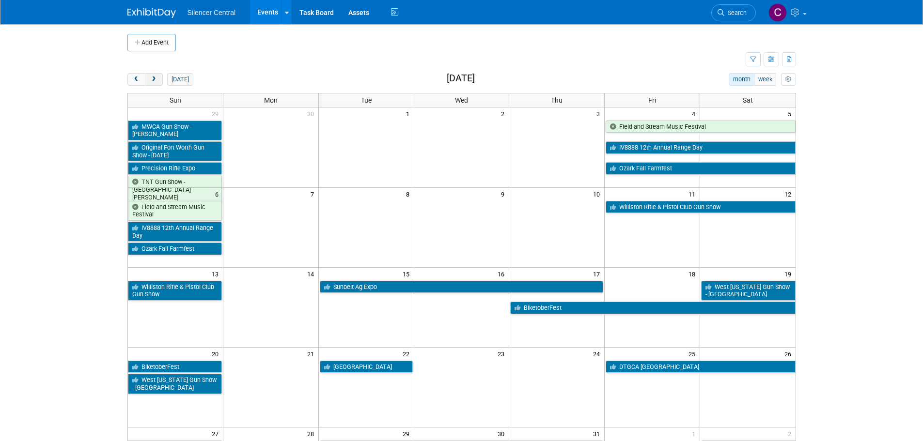
click at [156, 82] on span "next" at bounding box center [153, 80] width 7 height 6
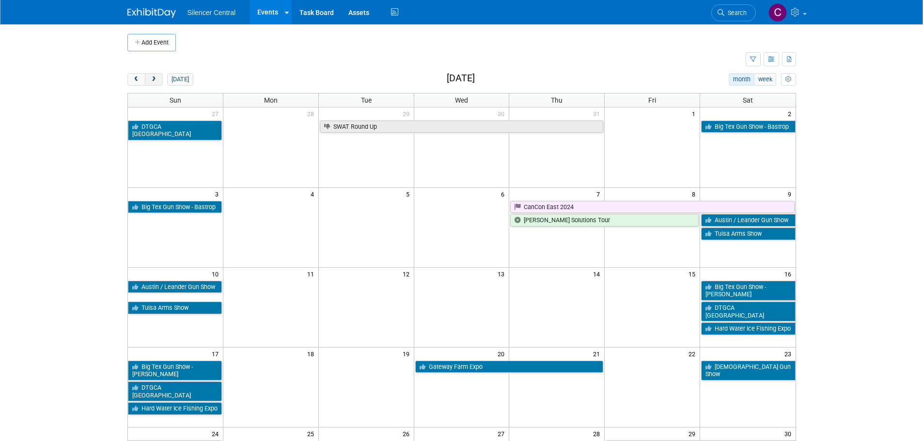
click at [156, 82] on span "next" at bounding box center [153, 80] width 7 height 6
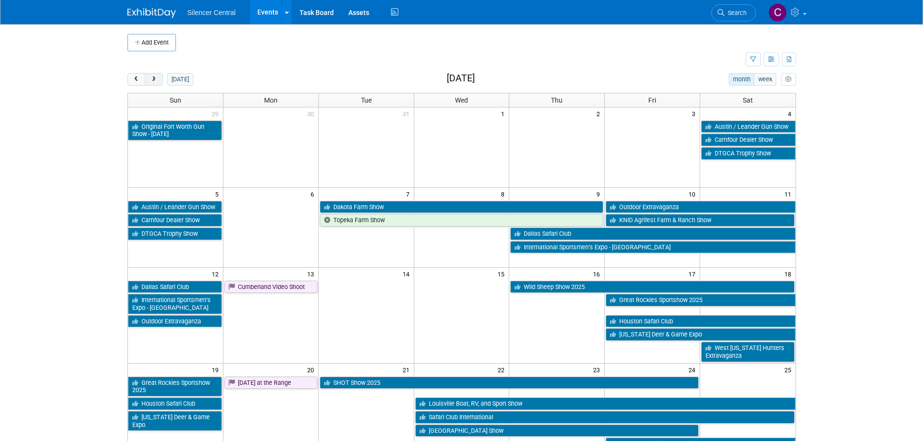
click at [156, 82] on span "next" at bounding box center [153, 80] width 7 height 6
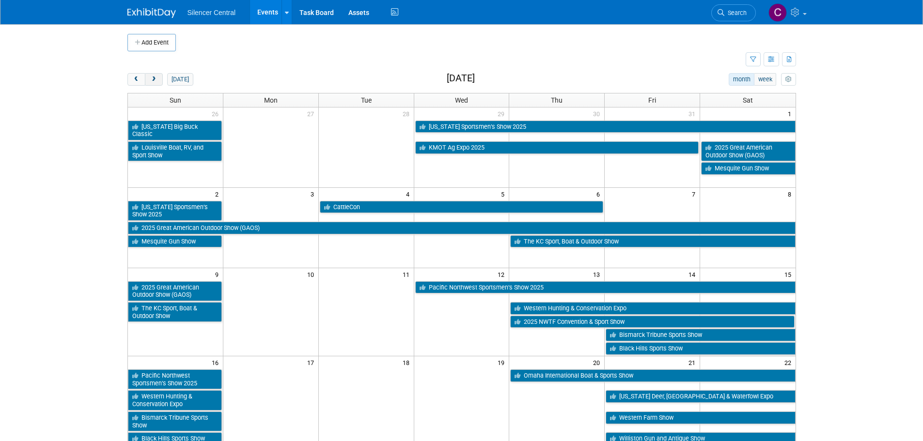
click at [156, 82] on span "next" at bounding box center [153, 80] width 7 height 6
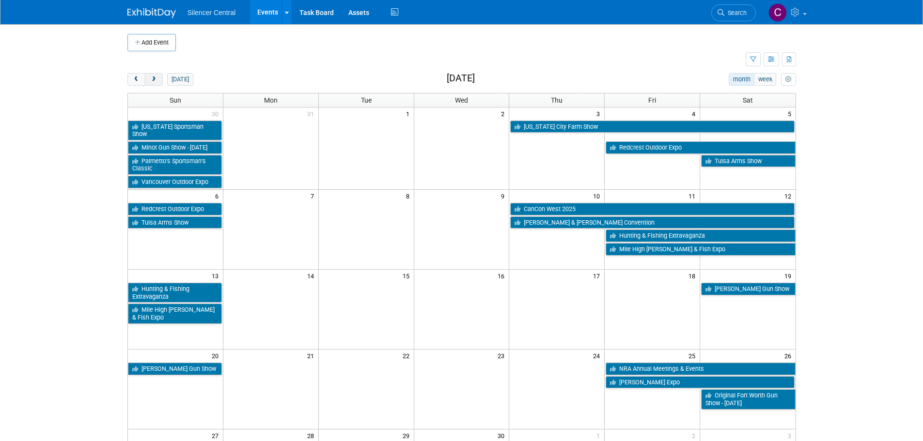
click at [156, 82] on span "next" at bounding box center [153, 80] width 7 height 6
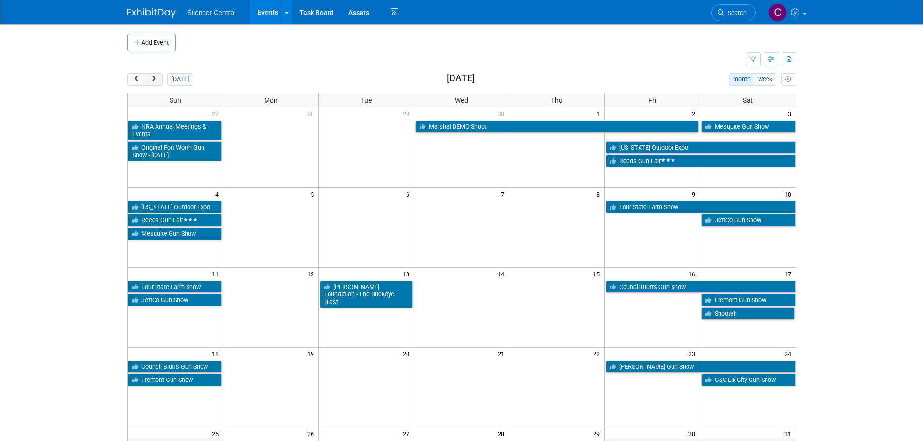
click at [156, 82] on span "next" at bounding box center [153, 80] width 7 height 6
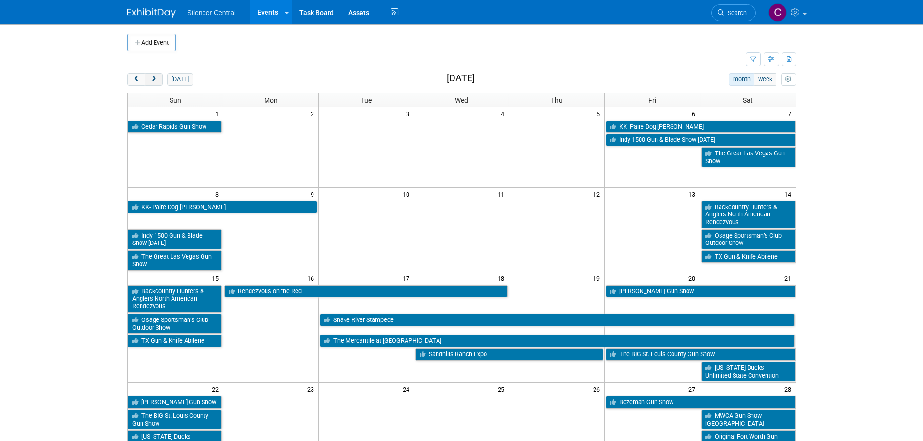
click at [156, 82] on span "next" at bounding box center [153, 80] width 7 height 6
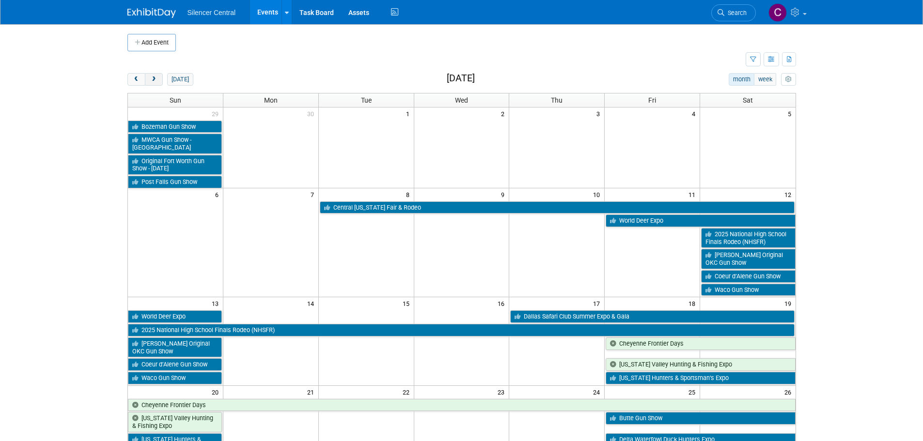
click at [156, 82] on span "next" at bounding box center [153, 80] width 7 height 6
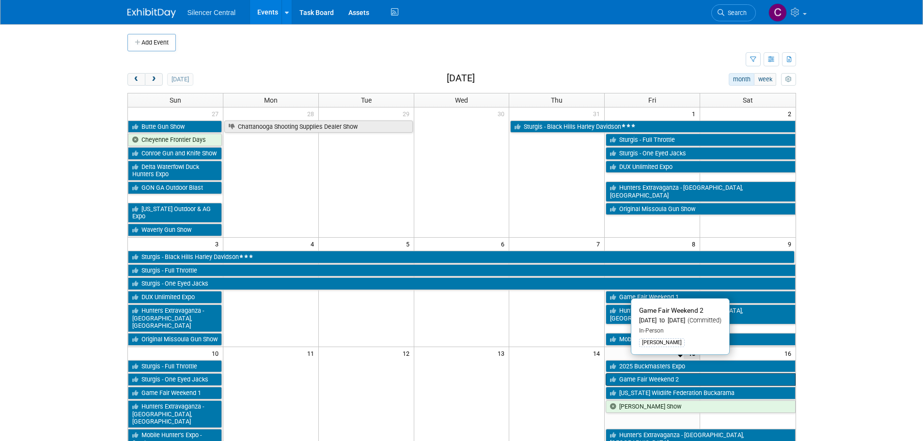
click at [623, 374] on link "Game Fair Weekend 2" at bounding box center [700, 380] width 189 height 13
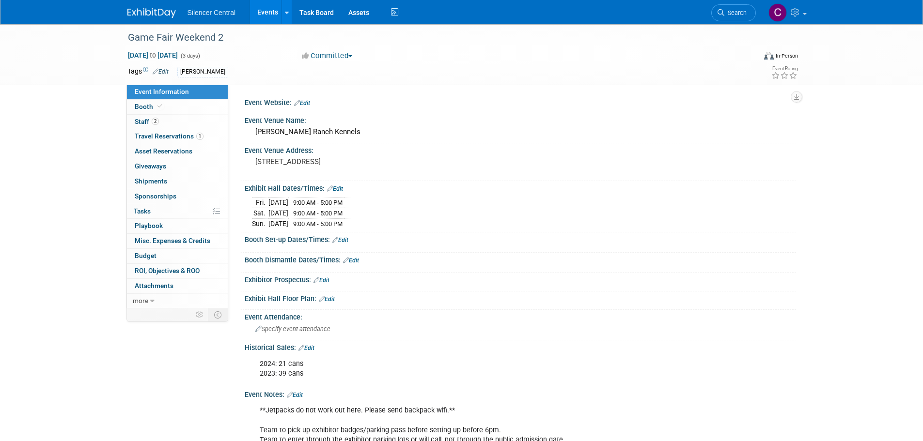
click at [144, 18] on div "Silencer Central Events Add Event Bulk Upload Events Shareable Event Boards Rec…" at bounding box center [461, 12] width 669 height 24
click at [148, 15] on img at bounding box center [151, 13] width 48 height 10
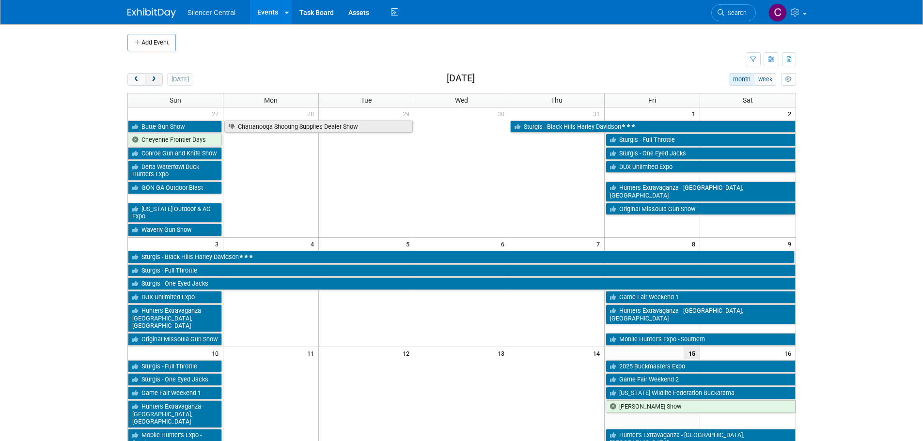
click at [160, 79] on button "next" at bounding box center [154, 79] width 18 height 13
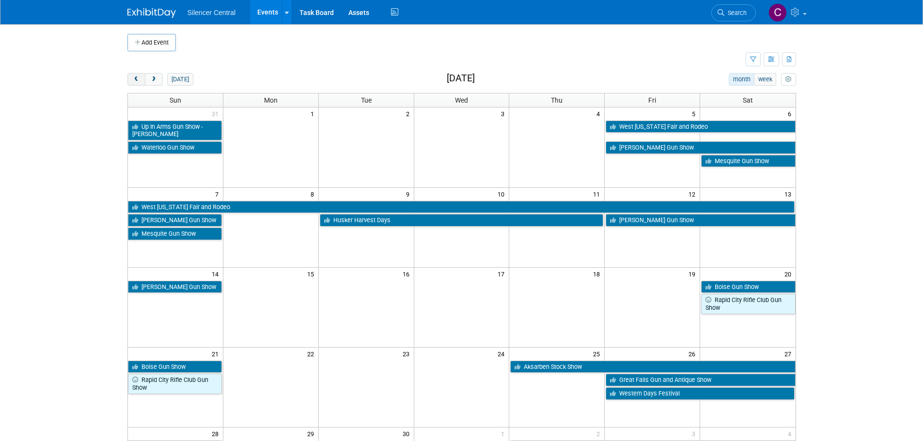
click at [135, 80] on span "prev" at bounding box center [136, 80] width 7 height 6
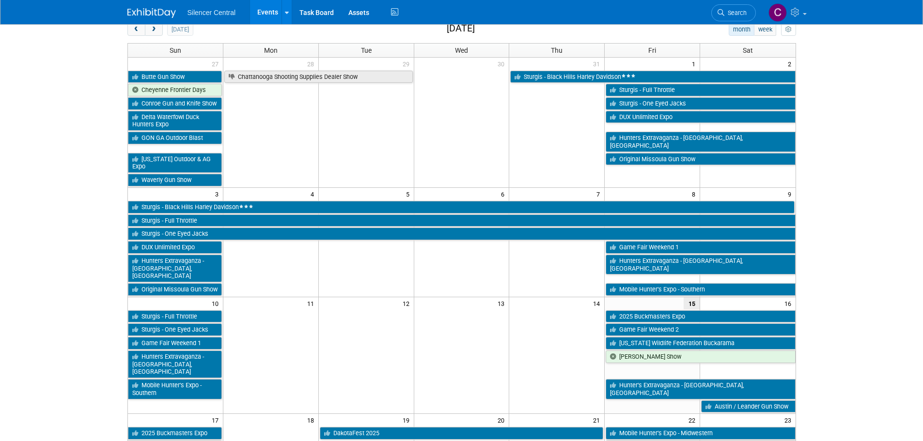
scroll to position [97, 0]
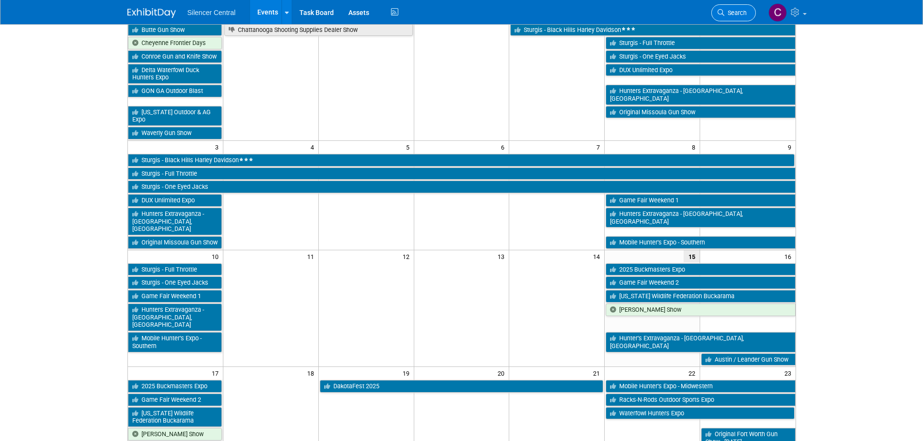
click at [736, 12] on span "Search" at bounding box center [735, 12] width 22 height 7
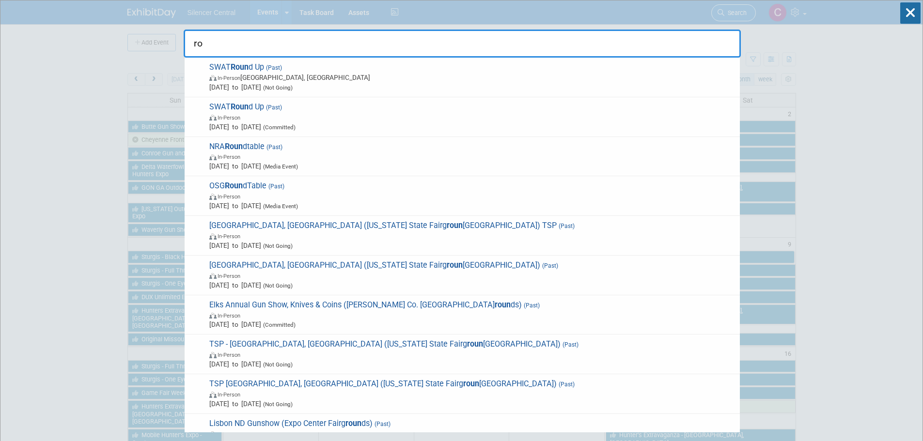
type input "r"
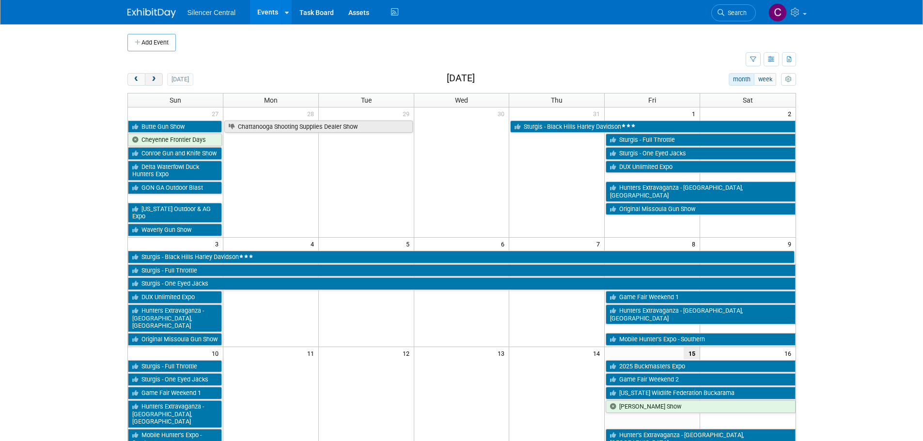
click at [154, 83] on button "next" at bounding box center [154, 79] width 18 height 13
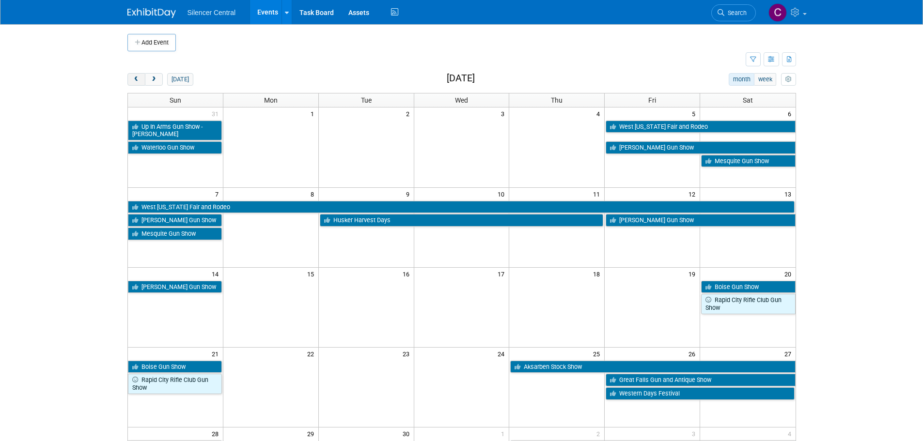
click at [131, 83] on button "prev" at bounding box center [136, 79] width 18 height 13
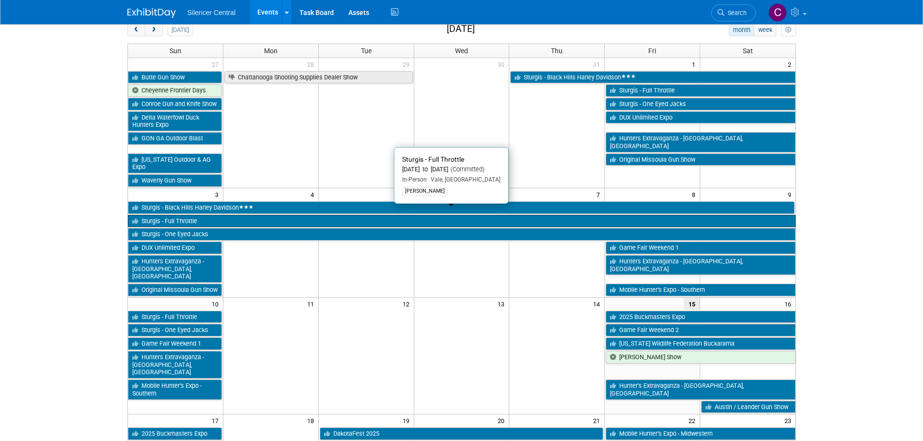
scroll to position [97, 0]
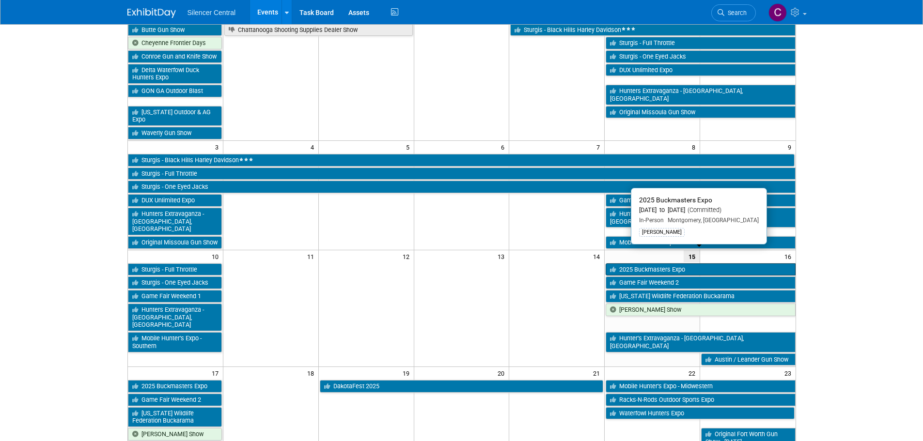
click at [658, 264] on link "2025 Buckmasters Expo" at bounding box center [700, 270] width 189 height 13
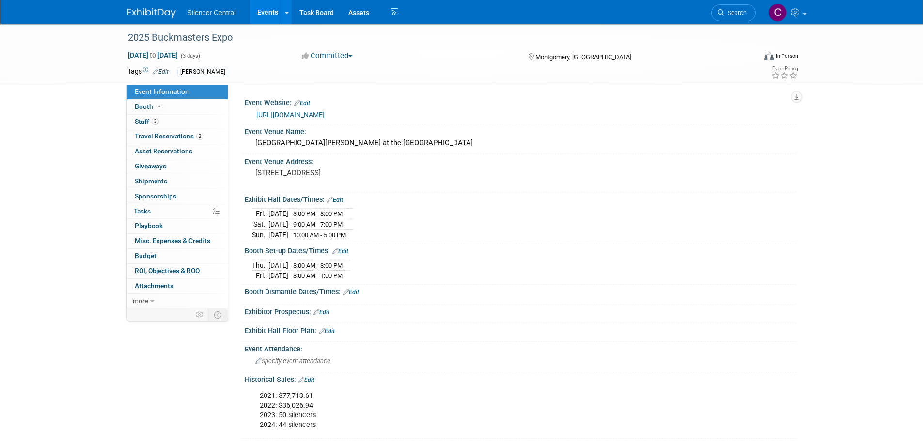
click at [149, 8] on link at bounding box center [157, 8] width 60 height 8
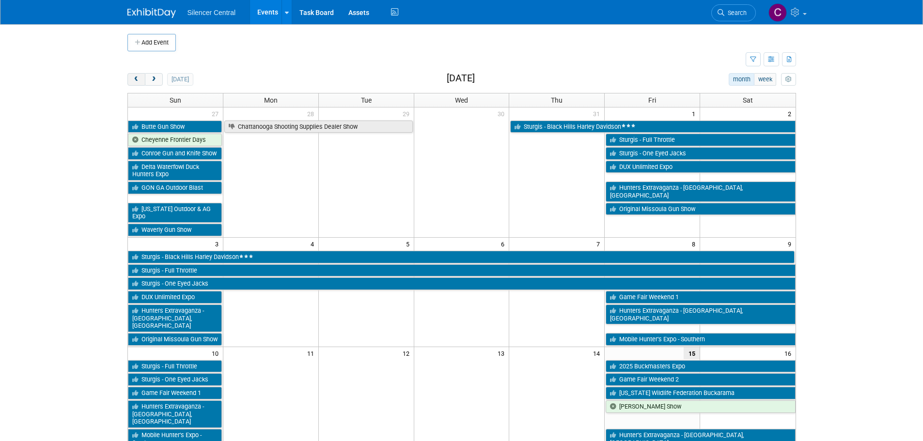
click at [133, 80] on span "prev" at bounding box center [136, 80] width 7 height 6
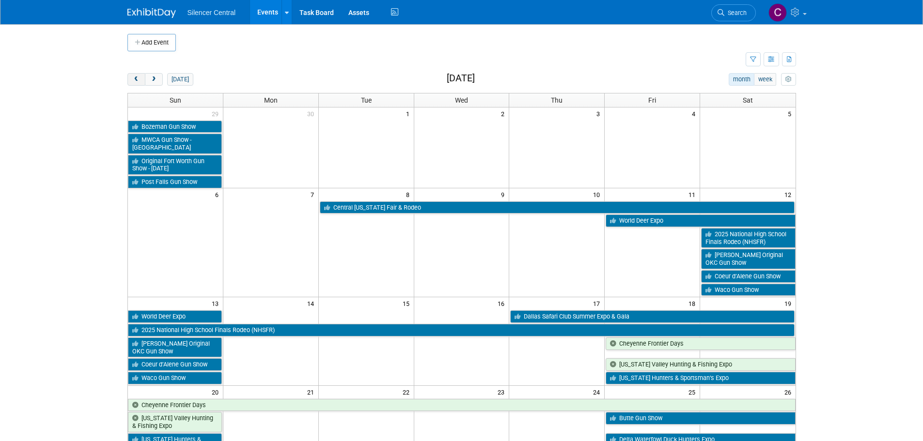
click at [133, 80] on span "prev" at bounding box center [136, 80] width 7 height 6
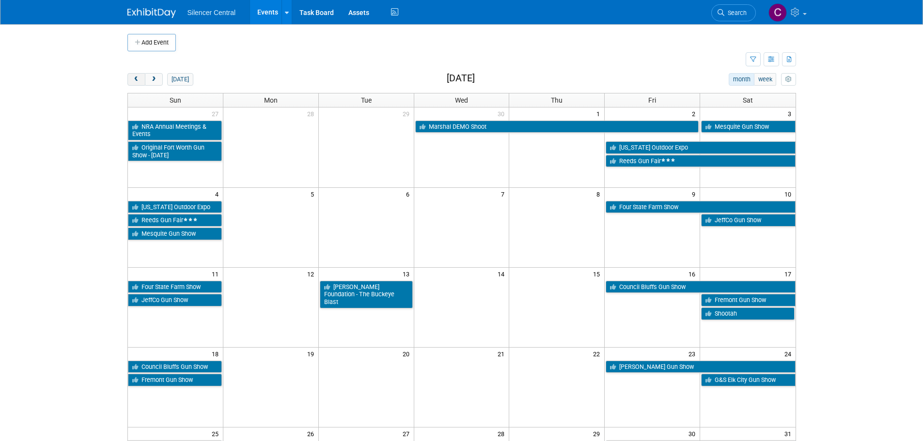
click at [133, 80] on span "prev" at bounding box center [136, 80] width 7 height 6
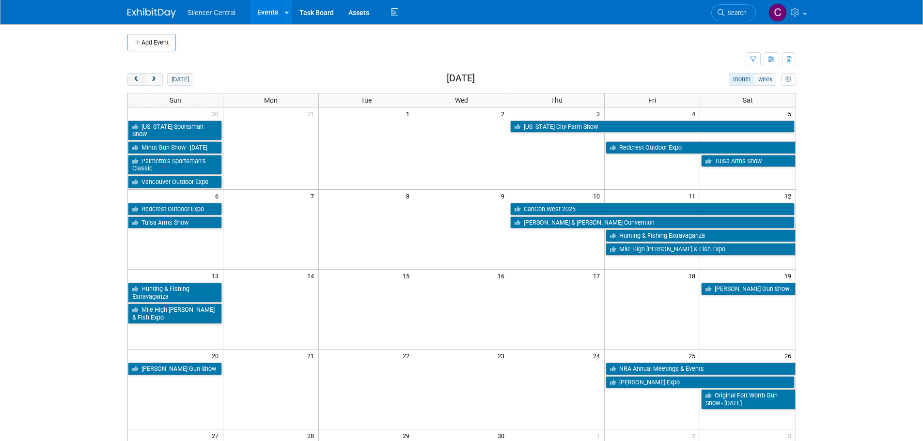
click at [133, 80] on span "prev" at bounding box center [136, 80] width 7 height 6
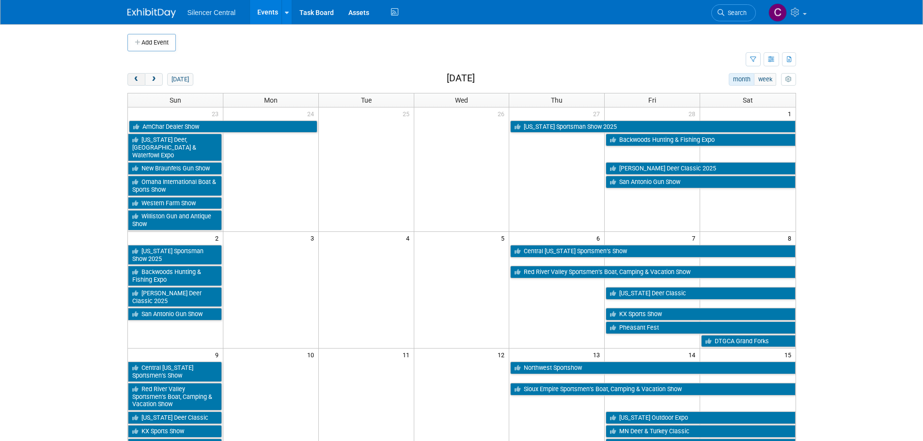
click at [133, 80] on span "prev" at bounding box center [136, 80] width 7 height 6
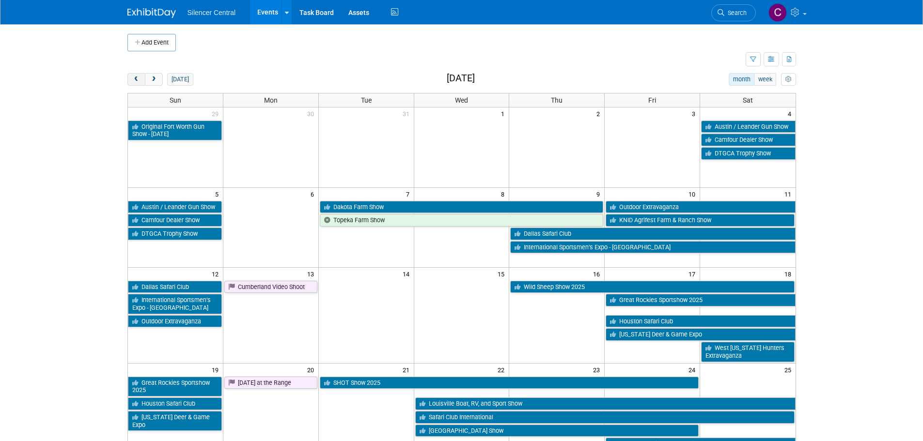
click at [133, 80] on span "prev" at bounding box center [136, 80] width 7 height 6
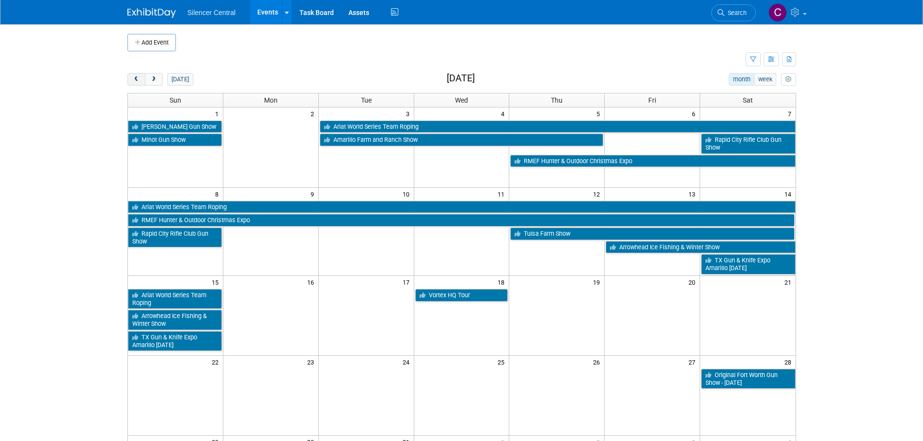
click at [133, 80] on span "prev" at bounding box center [136, 80] width 7 height 6
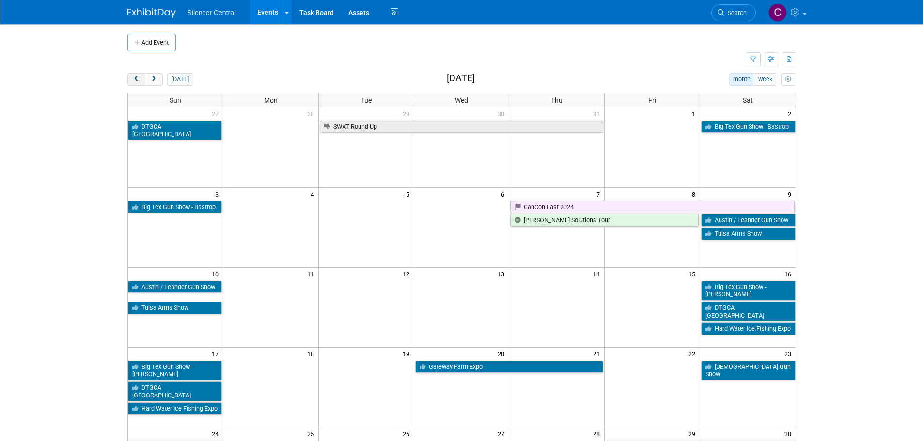
click at [133, 80] on span "prev" at bounding box center [136, 80] width 7 height 6
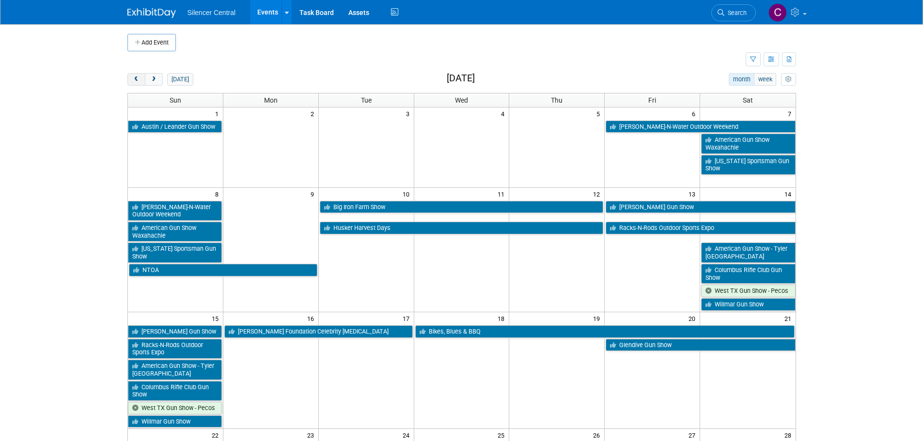
click at [133, 80] on span "prev" at bounding box center [136, 80] width 7 height 6
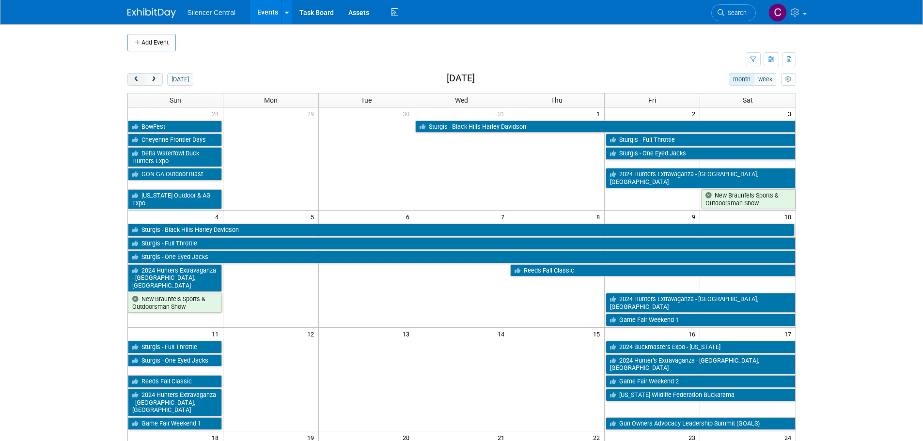
click at [133, 80] on span "prev" at bounding box center [136, 80] width 7 height 6
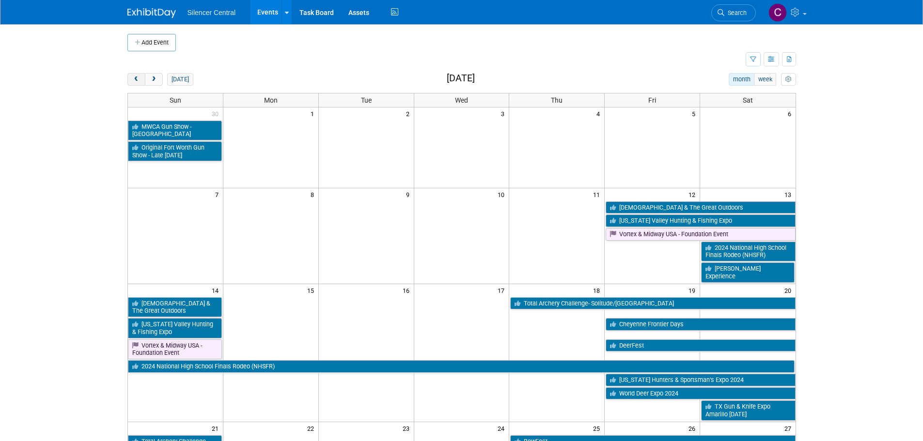
click at [133, 80] on span "prev" at bounding box center [136, 80] width 7 height 6
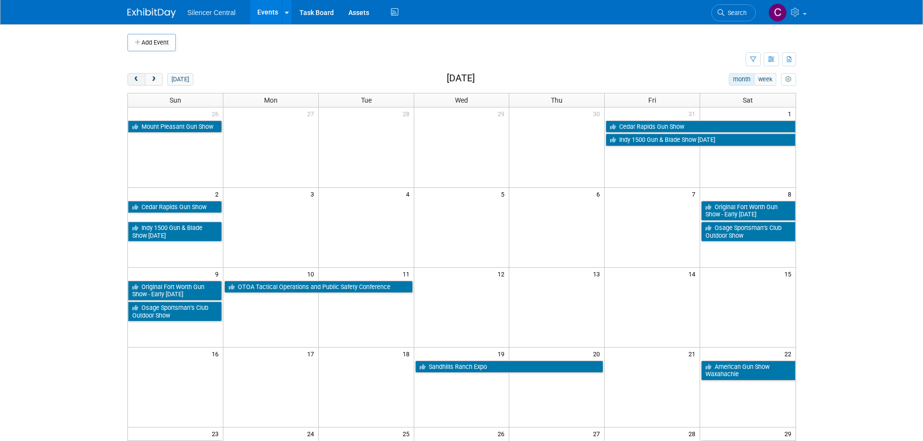
click at [133, 80] on span "prev" at bounding box center [136, 80] width 7 height 6
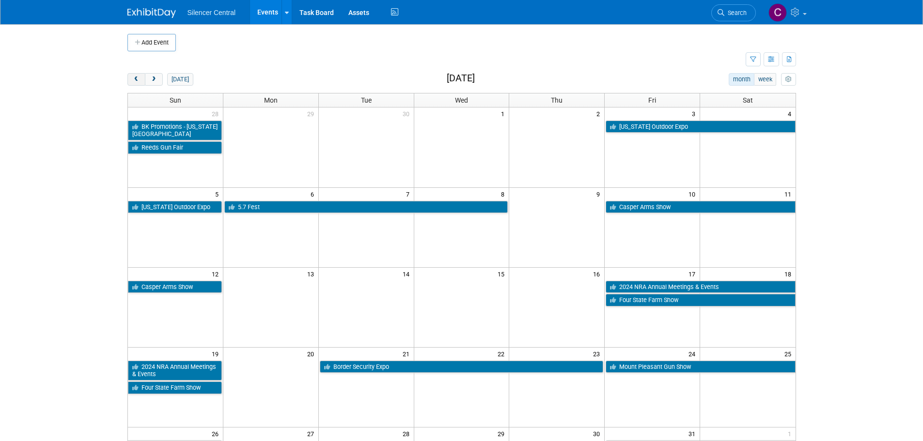
click at [133, 80] on span "prev" at bounding box center [136, 80] width 7 height 6
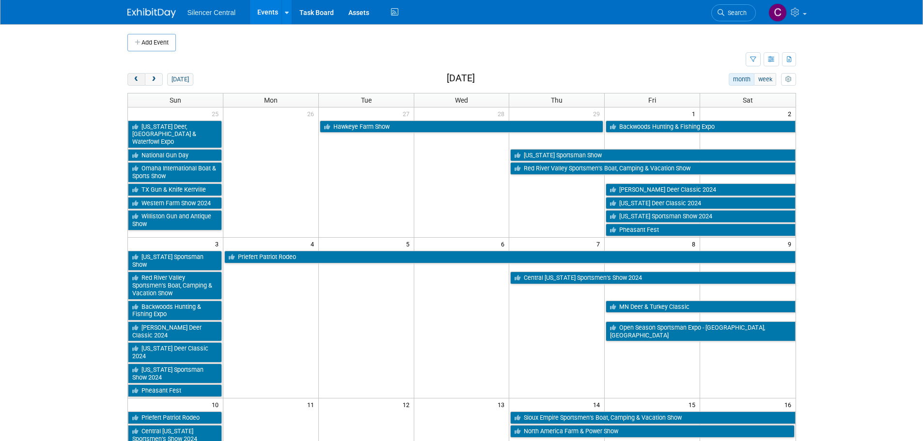
click at [133, 80] on span "prev" at bounding box center [136, 80] width 7 height 6
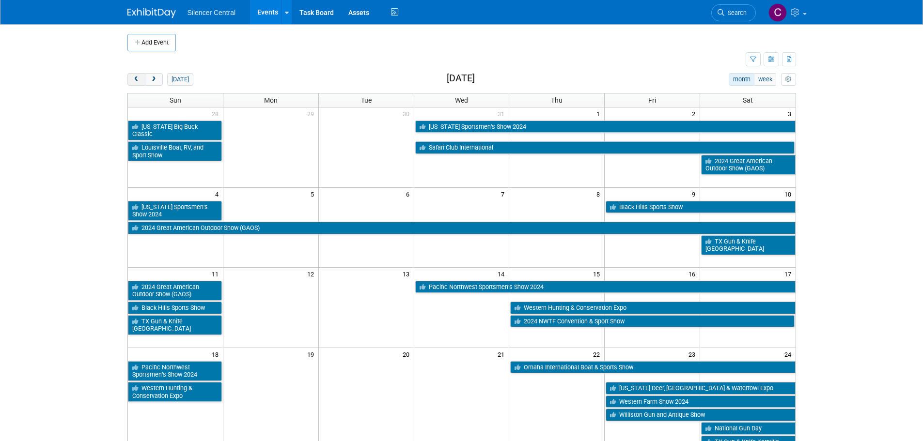
click at [133, 80] on span "prev" at bounding box center [136, 80] width 7 height 6
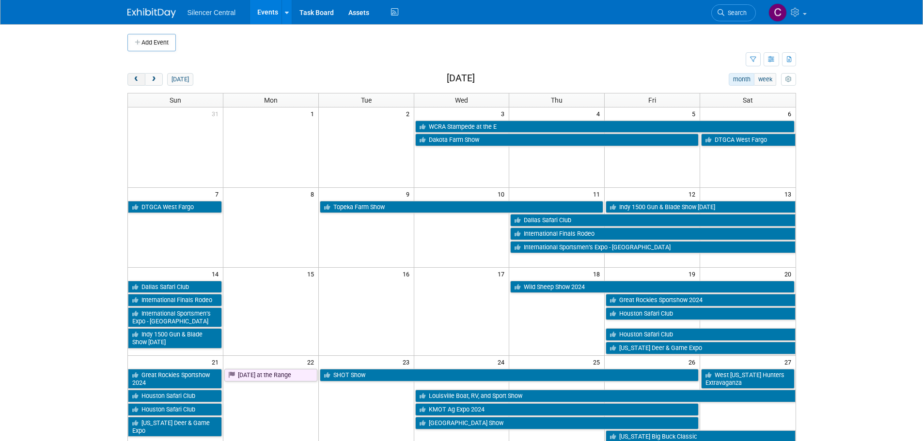
click at [133, 80] on span "prev" at bounding box center [136, 80] width 7 height 6
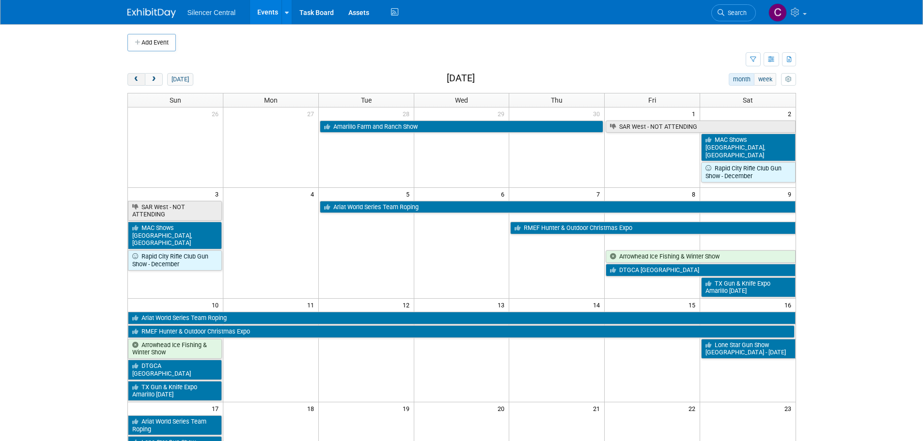
click at [133, 80] on span "prev" at bounding box center [136, 80] width 7 height 6
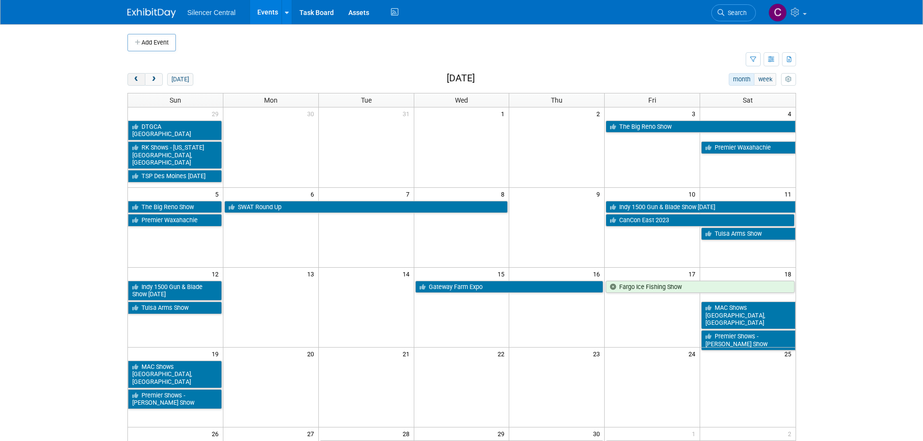
click at [133, 80] on span "prev" at bounding box center [136, 80] width 7 height 6
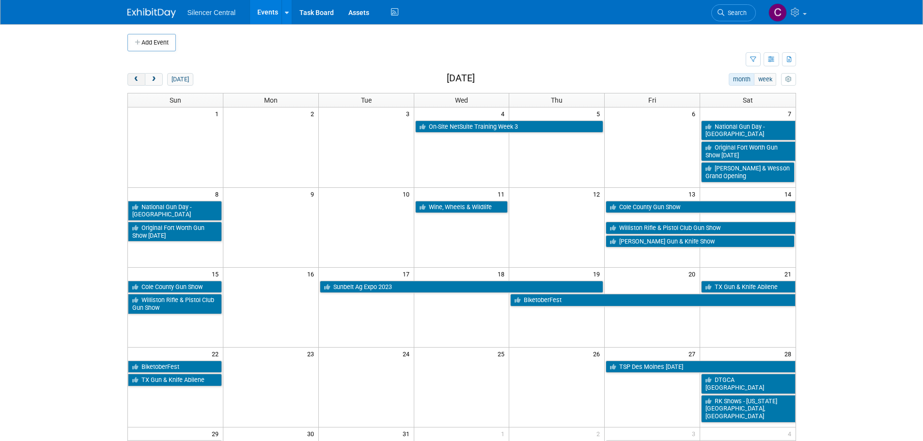
click at [133, 80] on span "prev" at bounding box center [136, 80] width 7 height 6
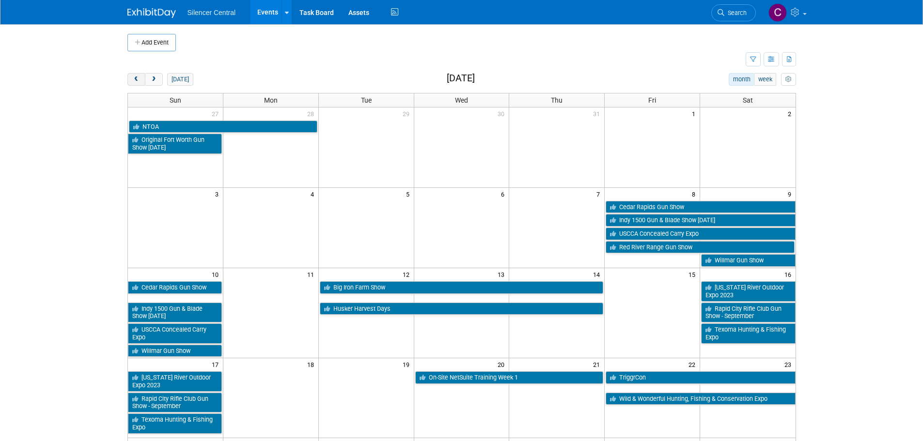
click at [133, 80] on span "prev" at bounding box center [136, 80] width 7 height 6
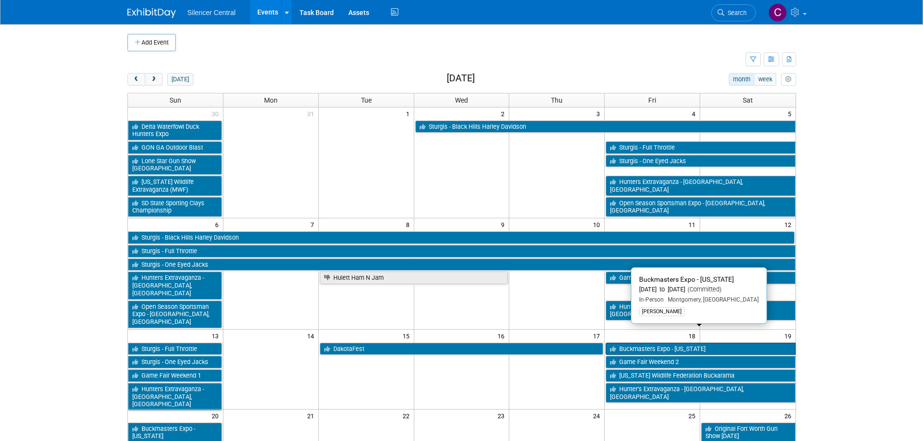
click at [640, 343] on link "Buckmasters Expo - [US_STATE]" at bounding box center [700, 349] width 189 height 13
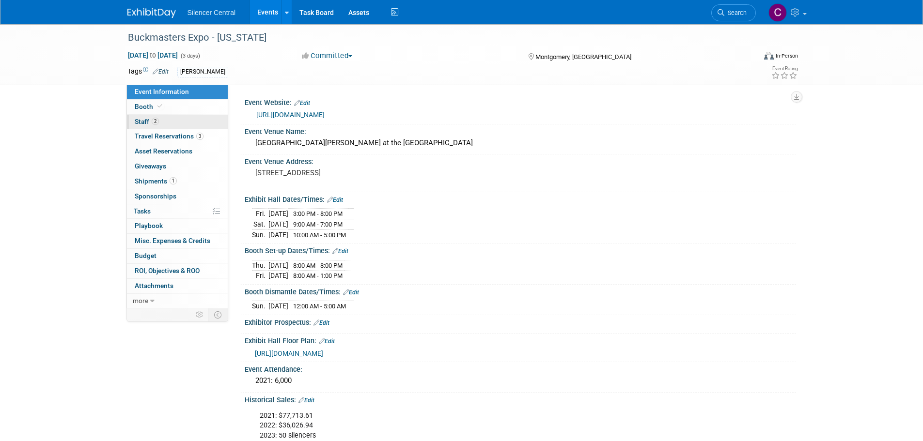
click at [163, 121] on link "2 Staff 2" at bounding box center [177, 122] width 101 height 15
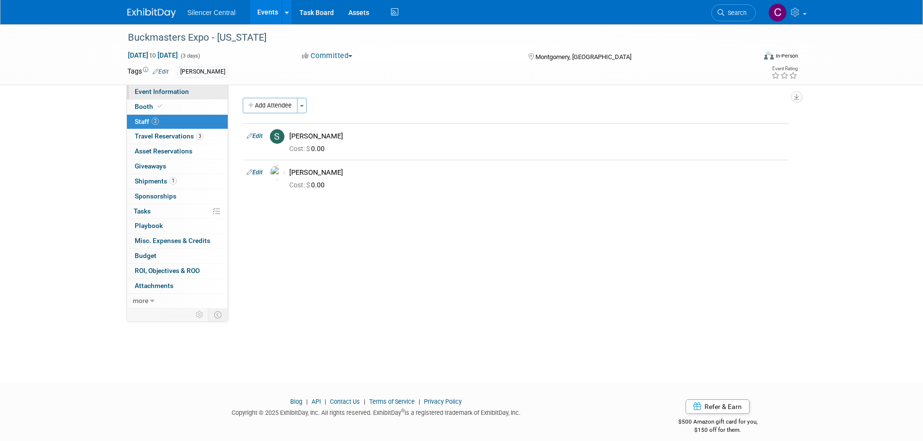
click at [168, 93] on span "Event Information" at bounding box center [162, 92] width 54 height 8
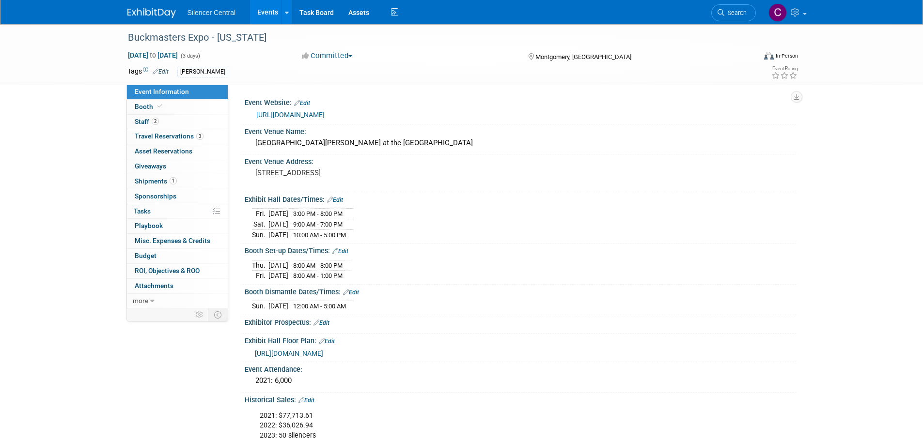
click at [148, 16] on img at bounding box center [151, 13] width 48 height 10
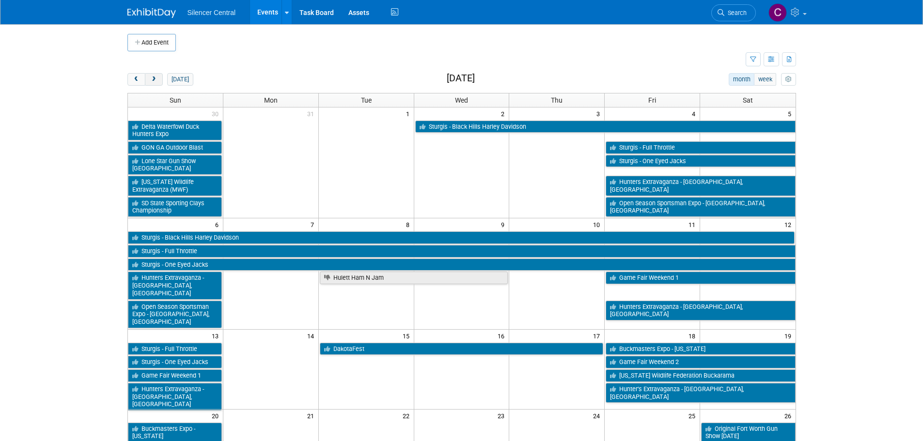
click at [154, 80] on span "next" at bounding box center [153, 80] width 7 height 6
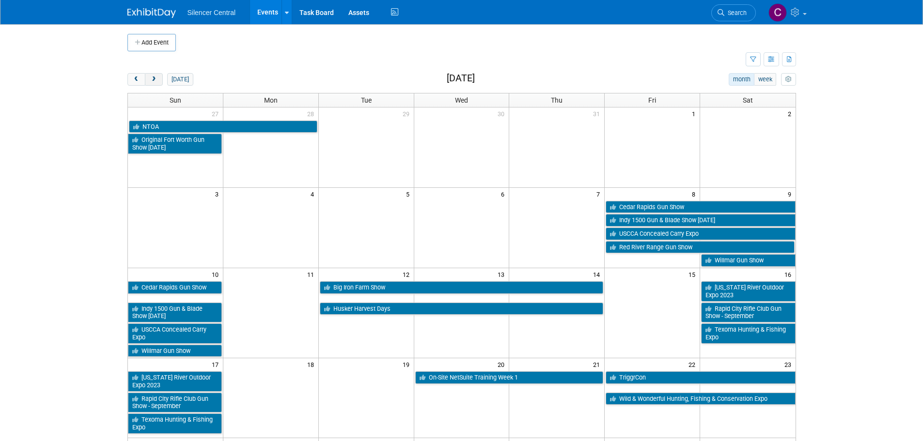
click at [154, 80] on span "next" at bounding box center [153, 80] width 7 height 6
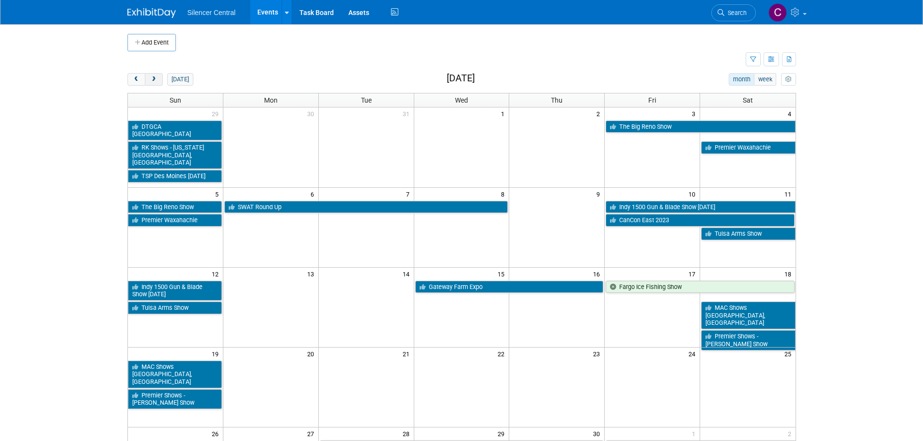
click at [154, 80] on span "next" at bounding box center [153, 80] width 7 height 6
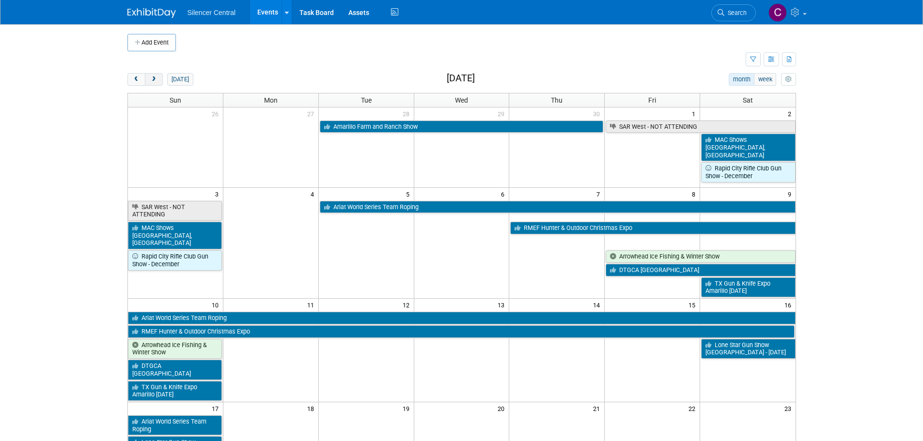
click at [154, 80] on span "next" at bounding box center [153, 80] width 7 height 6
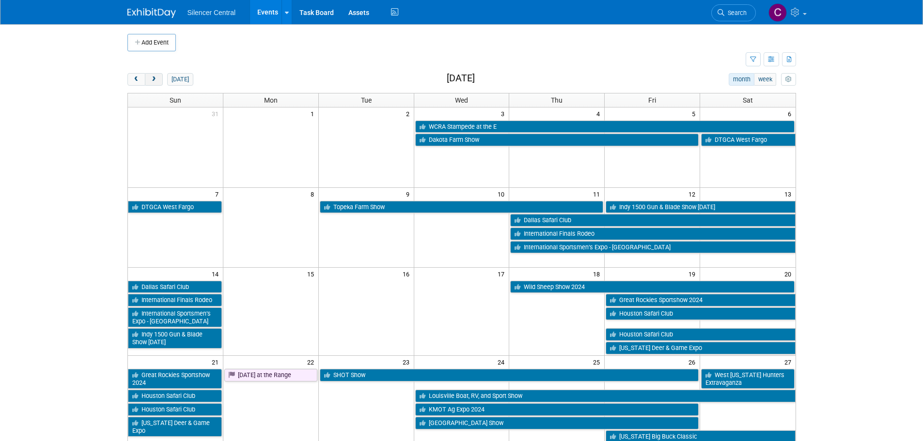
click at [154, 80] on span "next" at bounding box center [153, 80] width 7 height 6
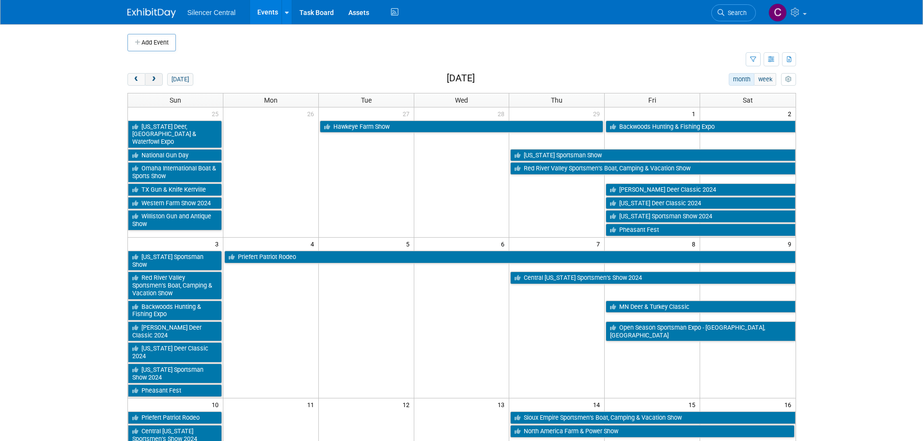
click at [154, 80] on span "next" at bounding box center [153, 80] width 7 height 6
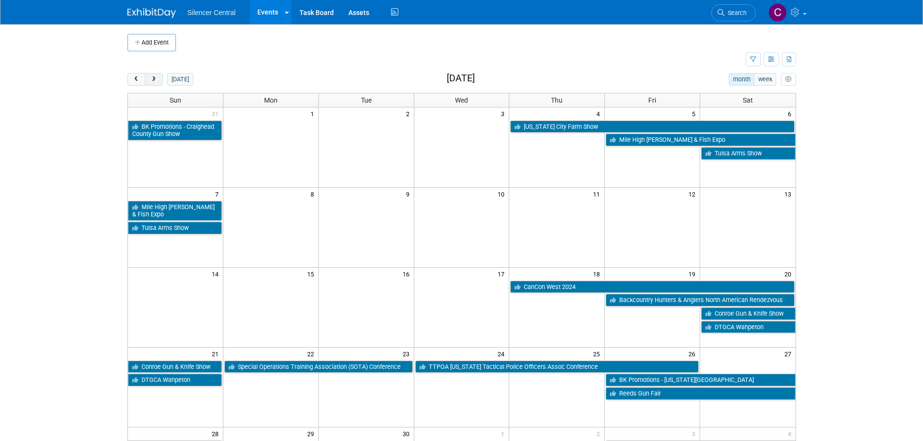
click at [154, 80] on span "next" at bounding box center [153, 80] width 7 height 6
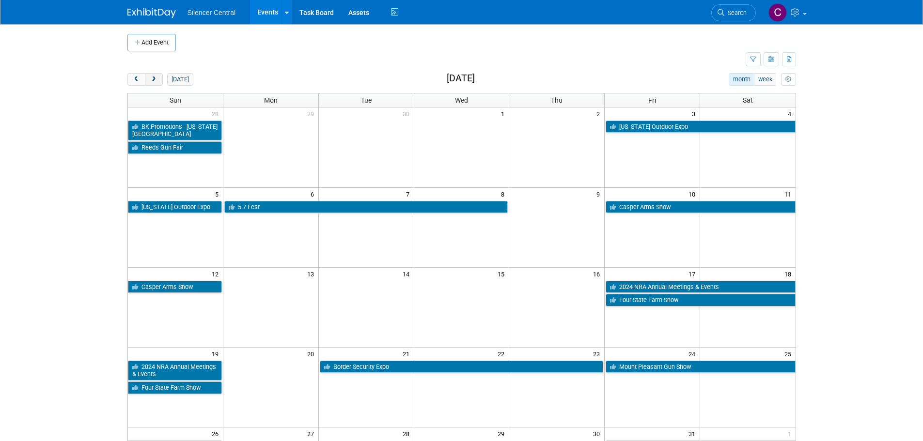
click at [154, 80] on span "next" at bounding box center [153, 80] width 7 height 6
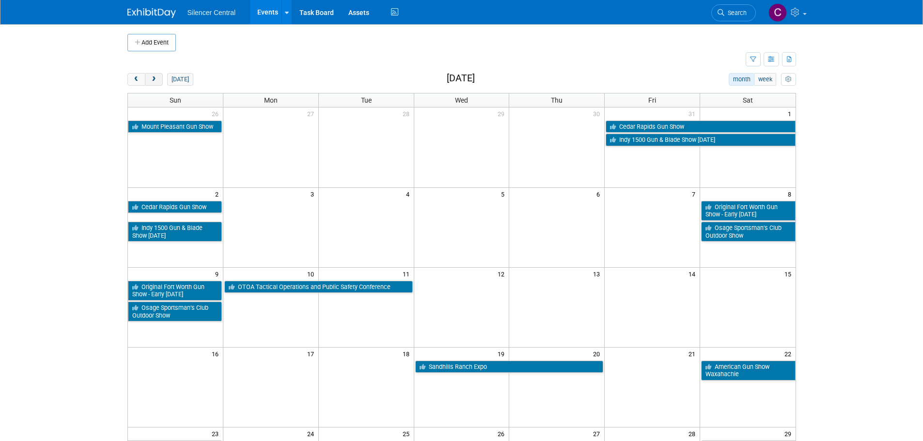
click at [154, 80] on span "next" at bounding box center [153, 80] width 7 height 6
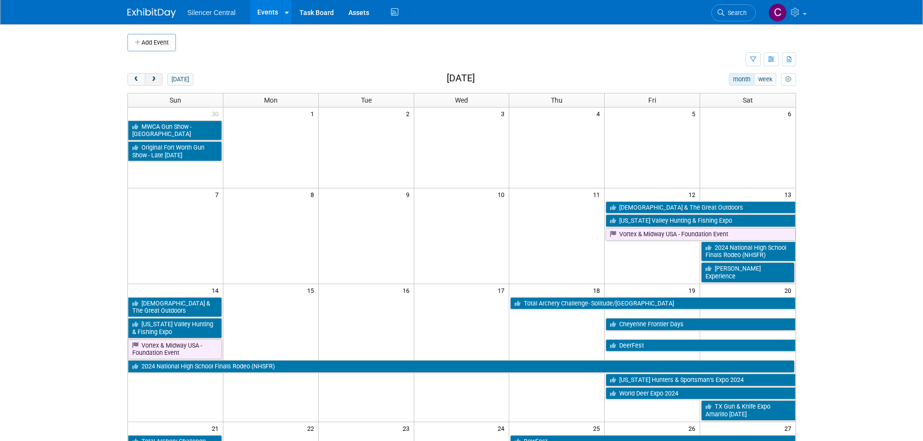
click at [154, 80] on span "next" at bounding box center [153, 80] width 7 height 6
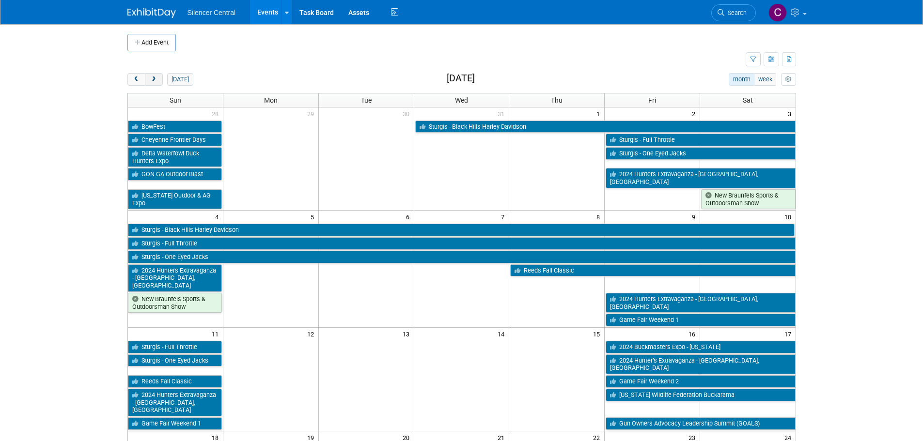
click at [154, 80] on span "next" at bounding box center [153, 80] width 7 height 6
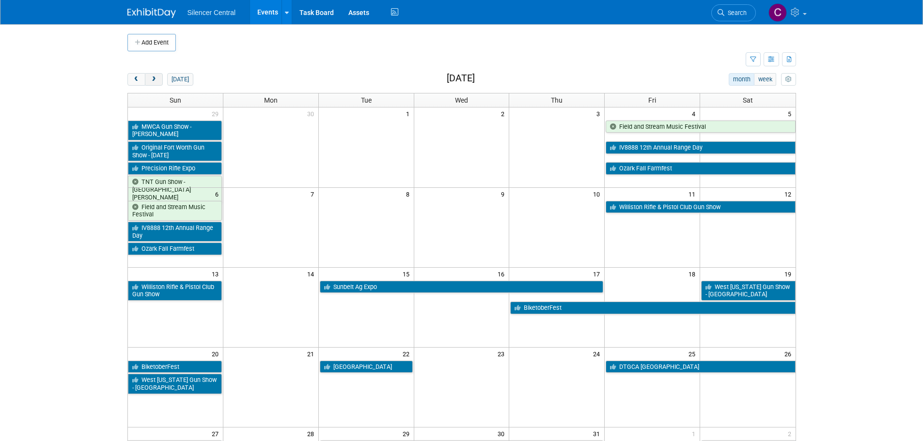
click at [154, 80] on span "next" at bounding box center [153, 80] width 7 height 6
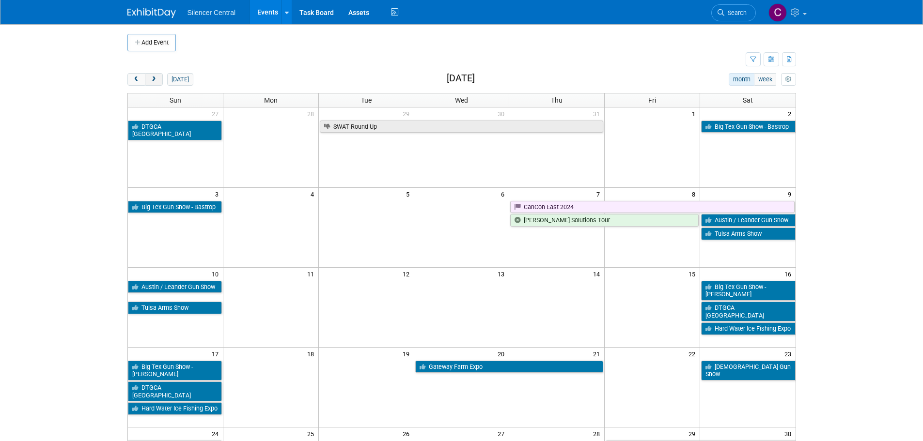
click at [154, 80] on span "next" at bounding box center [153, 80] width 7 height 6
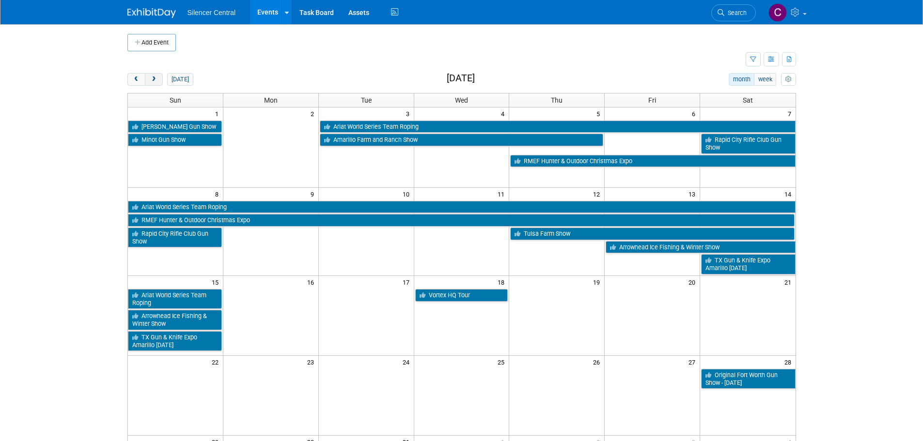
click at [154, 80] on span "next" at bounding box center [153, 80] width 7 height 6
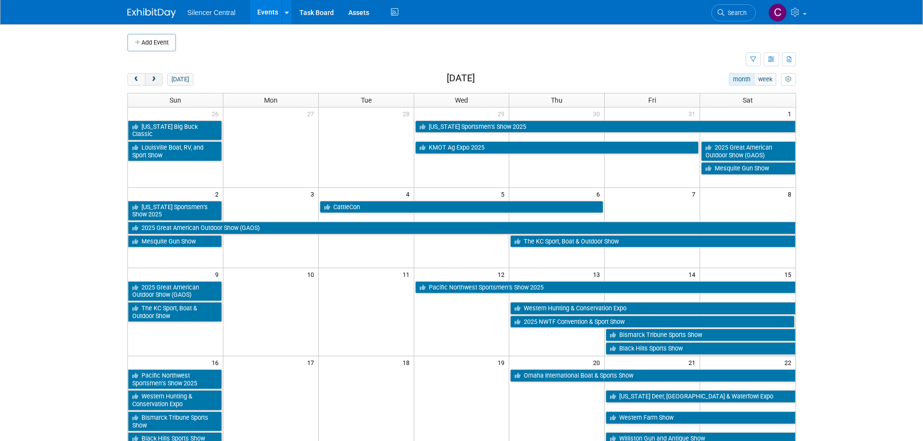
click at [154, 80] on span "next" at bounding box center [153, 80] width 7 height 6
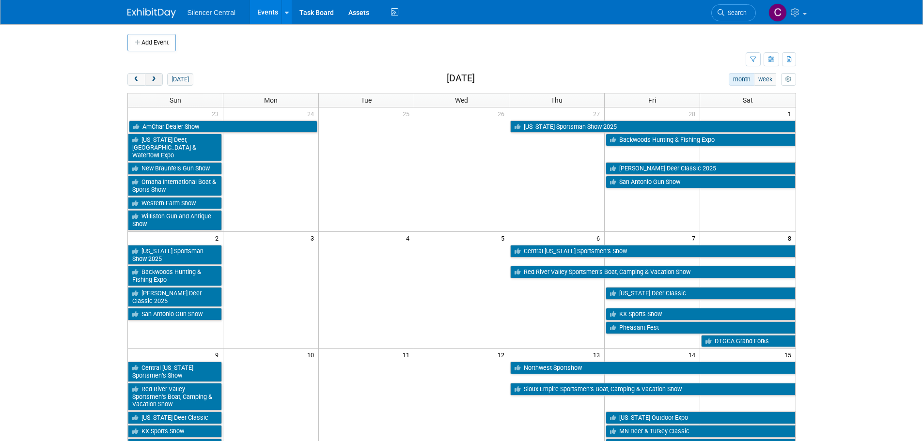
click at [154, 80] on span "next" at bounding box center [153, 80] width 7 height 6
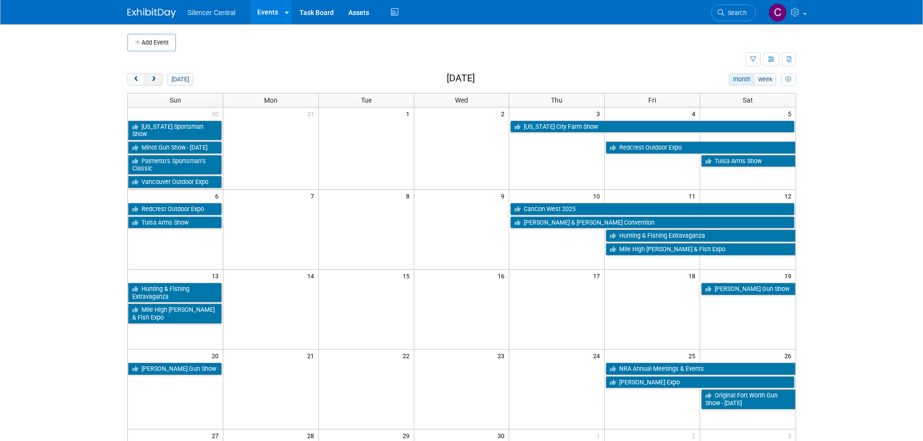
click at [154, 80] on span "next" at bounding box center [153, 80] width 7 height 6
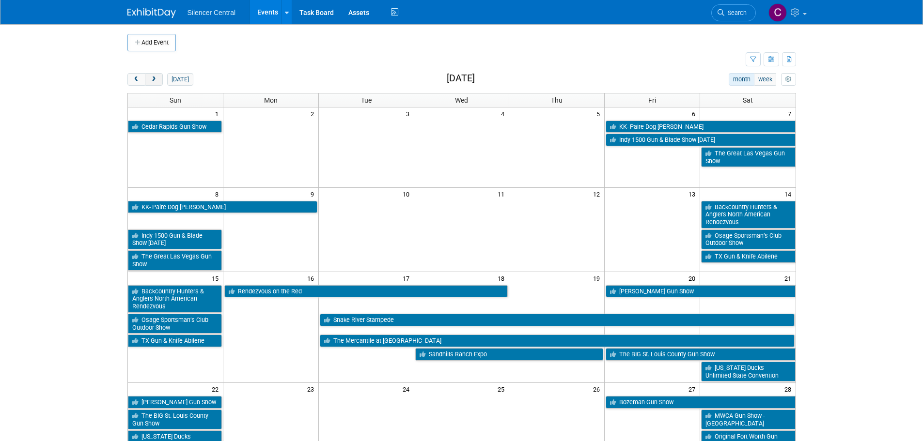
click at [154, 80] on span "next" at bounding box center [153, 80] width 7 height 6
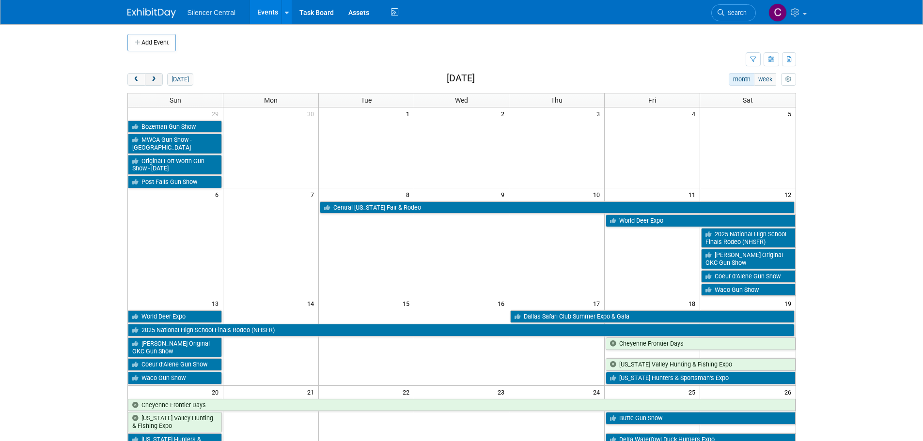
click at [154, 80] on span "next" at bounding box center [153, 80] width 7 height 6
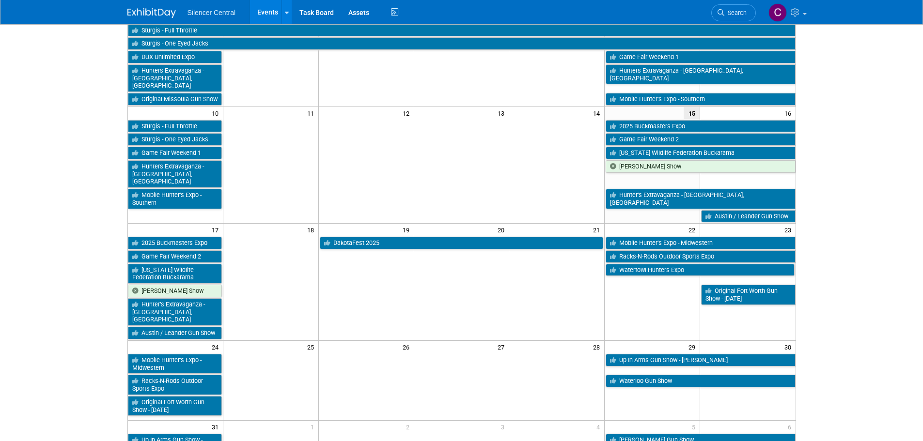
scroll to position [242, 0]
